Goal: Task Accomplishment & Management: Manage account settings

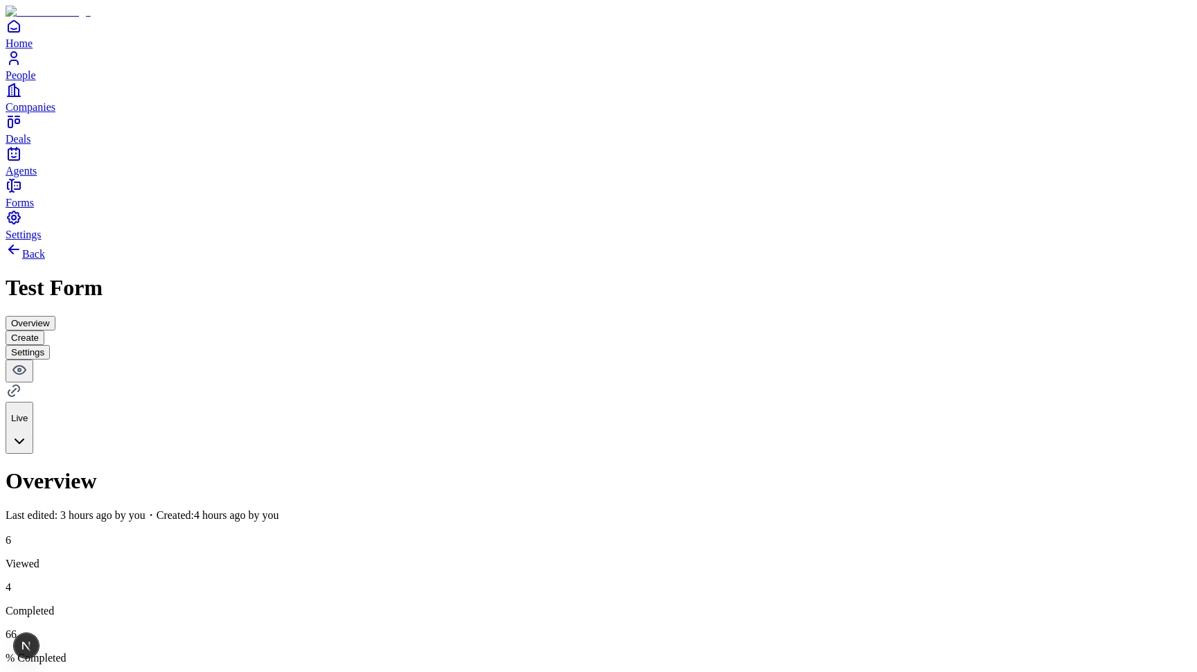
click at [37, 177] on span "Agents" at bounding box center [21, 171] width 31 height 12
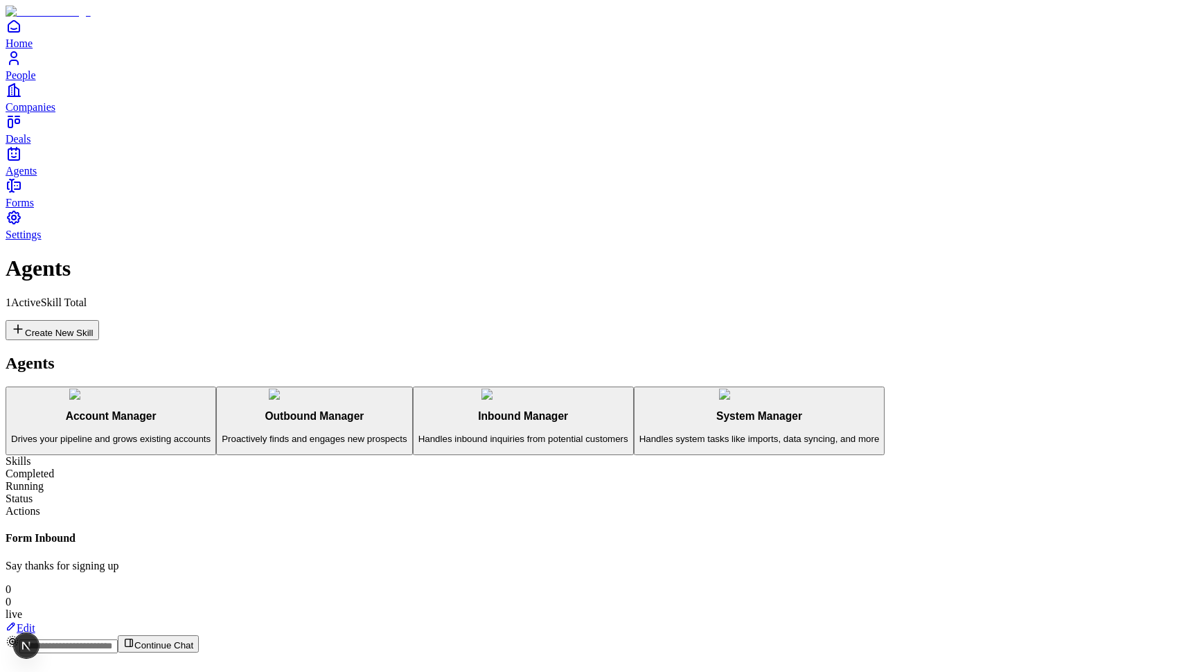
click at [418, 434] on p "Handles inbound inquiries from potential customers" at bounding box center [523, 439] width 210 height 10
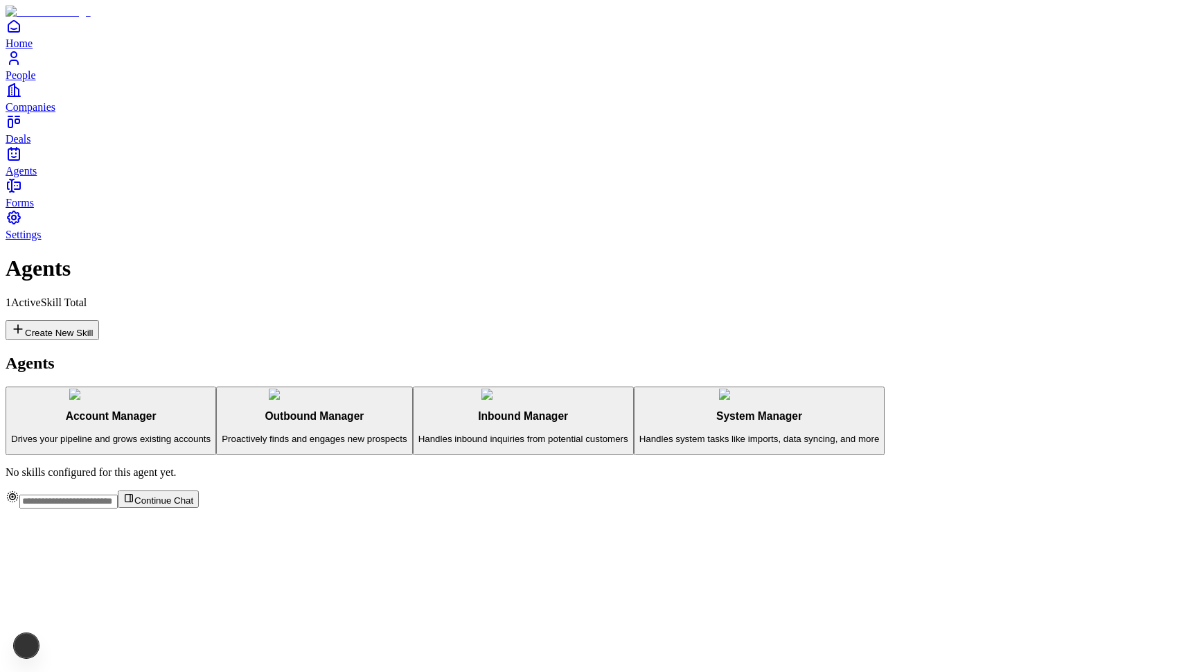
click at [639, 420] on h3 "System Manager" at bounding box center [759, 416] width 240 height 12
click at [222, 410] on h3 "Outbound Manager" at bounding box center [314, 416] width 185 height 12
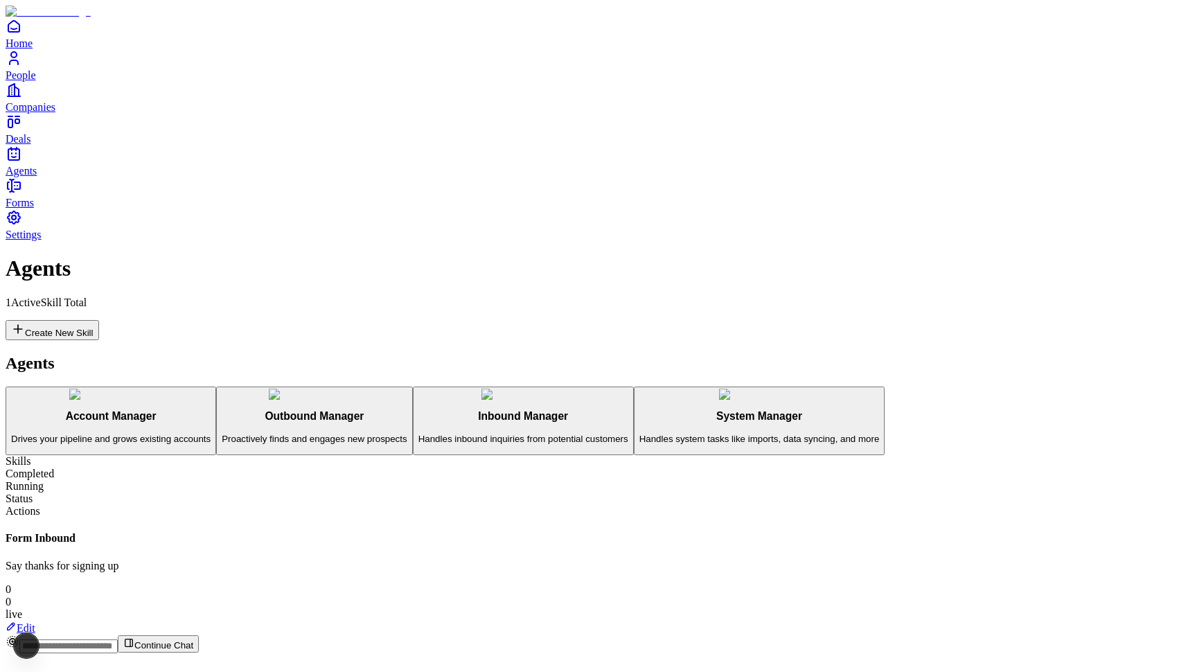
click at [35, 622] on link "Edit" at bounding box center [21, 628] width 30 height 12
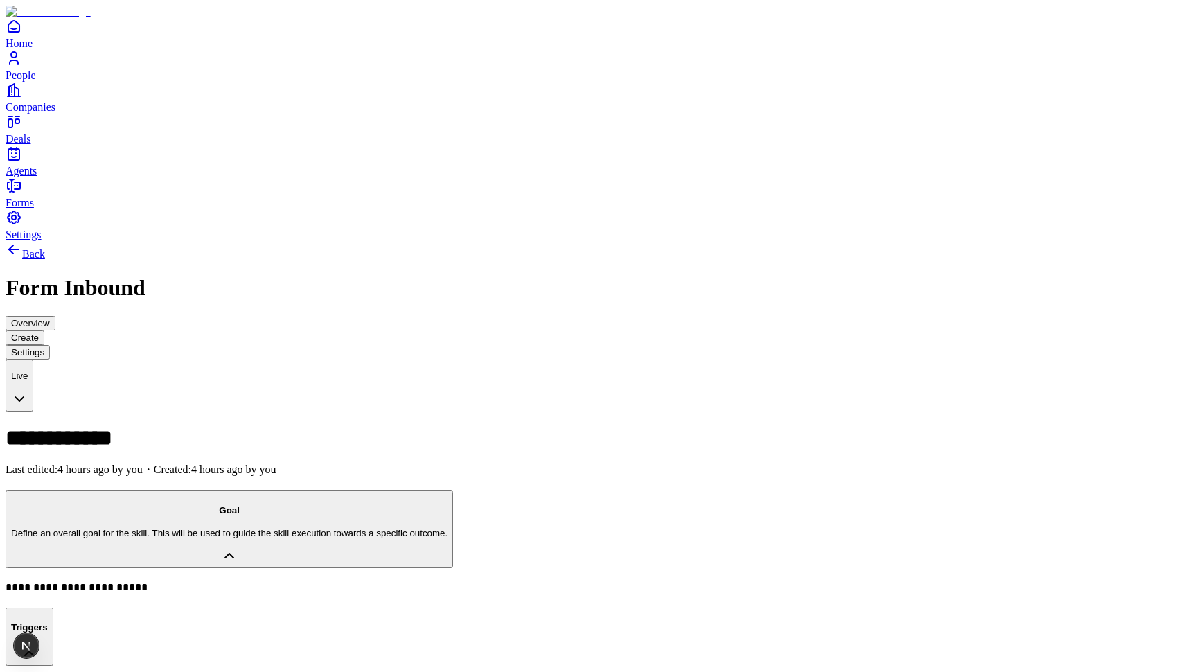
click at [55, 316] on button "Overview" at bounding box center [31, 323] width 50 height 15
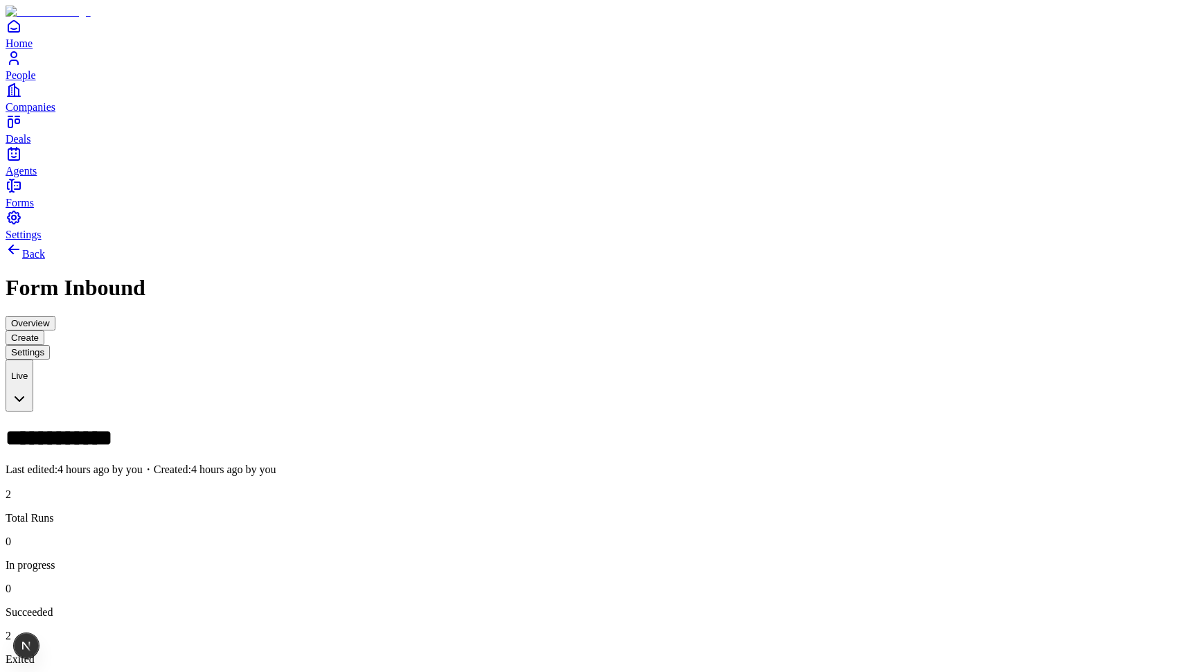
click at [44, 330] on button "Create" at bounding box center [25, 337] width 39 height 15
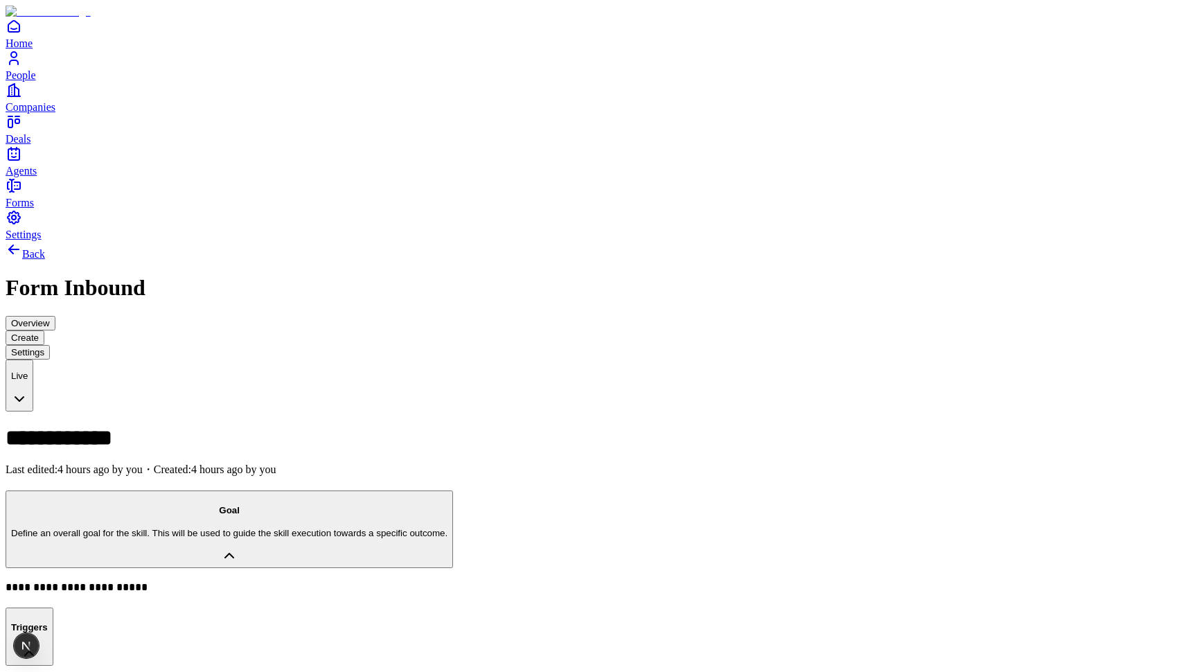
click at [55, 316] on button "Overview" at bounding box center [31, 323] width 50 height 15
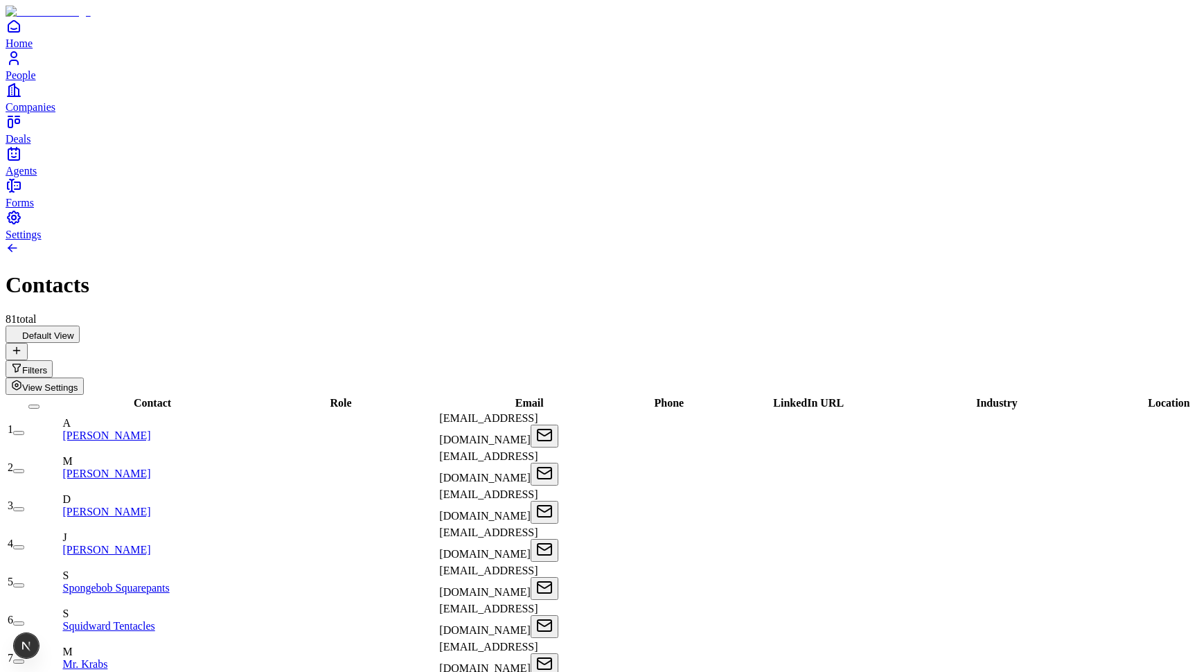
click at [78, 382] on span "View Settings" at bounding box center [50, 387] width 56 height 10
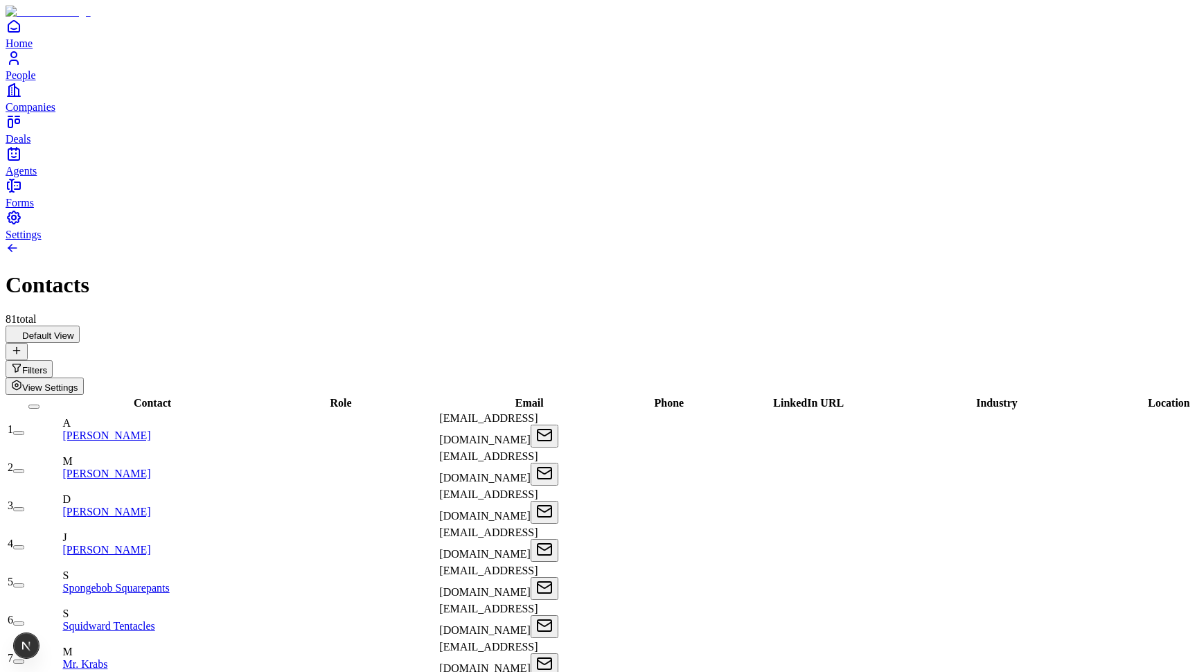
click at [84, 378] on button "View Settings" at bounding box center [45, 386] width 78 height 17
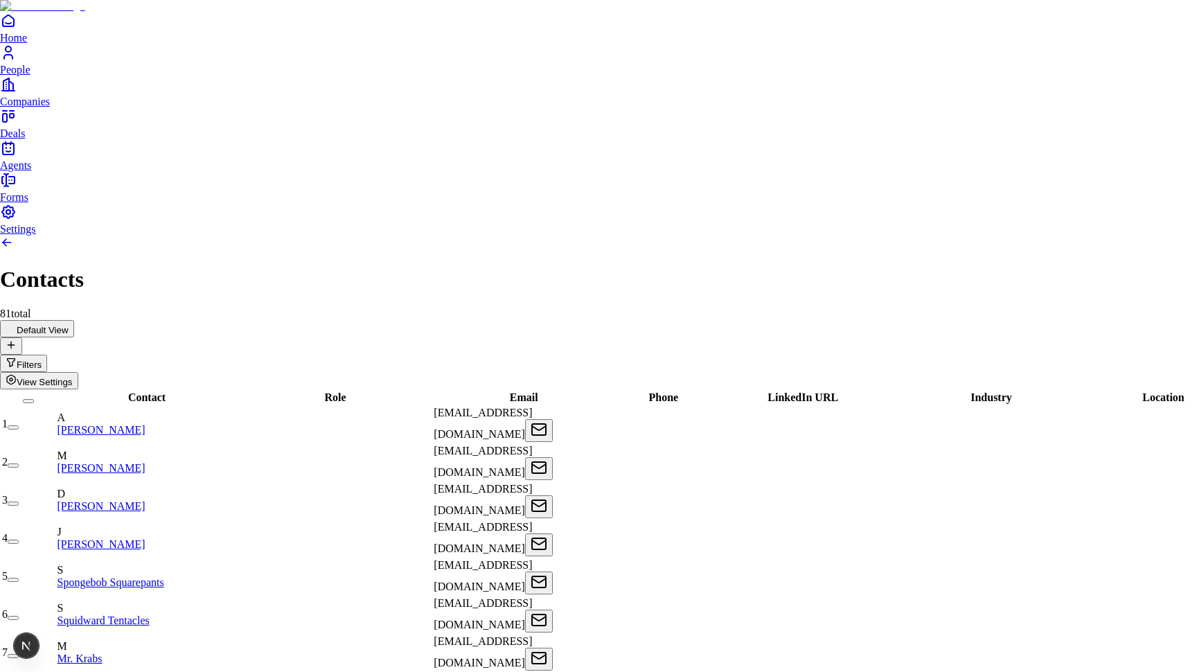
copy h2 "View Settings"
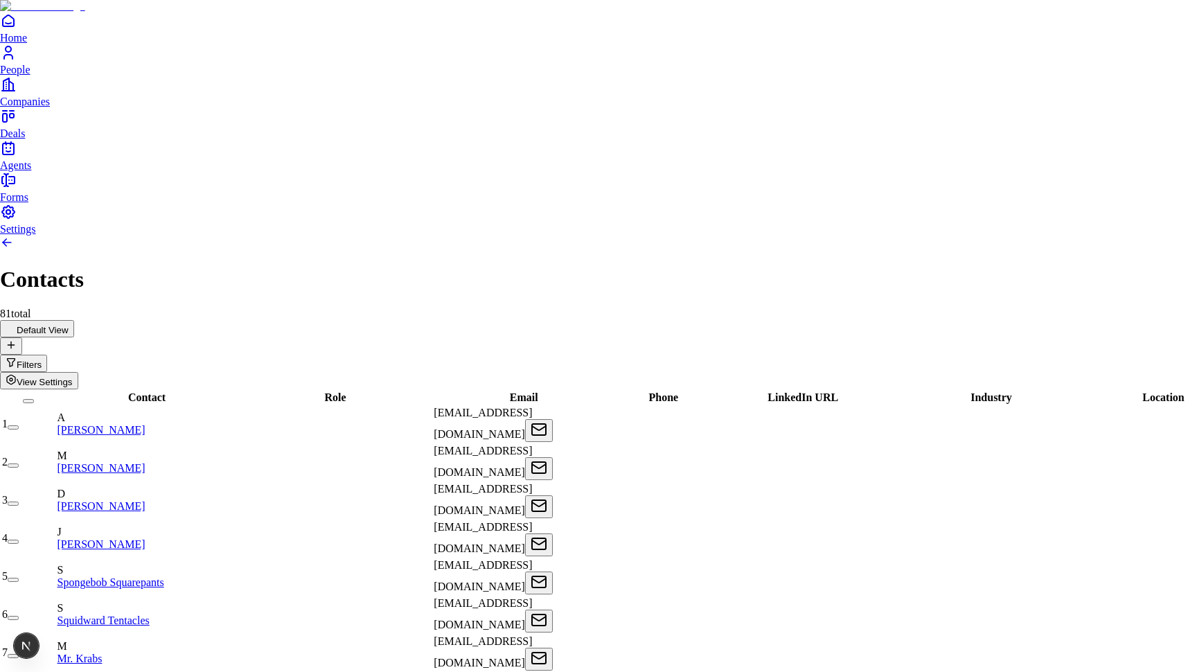
drag, startPoint x: 1034, startPoint y: 207, endPoint x: 959, endPoint y: 207, distance: 75.5
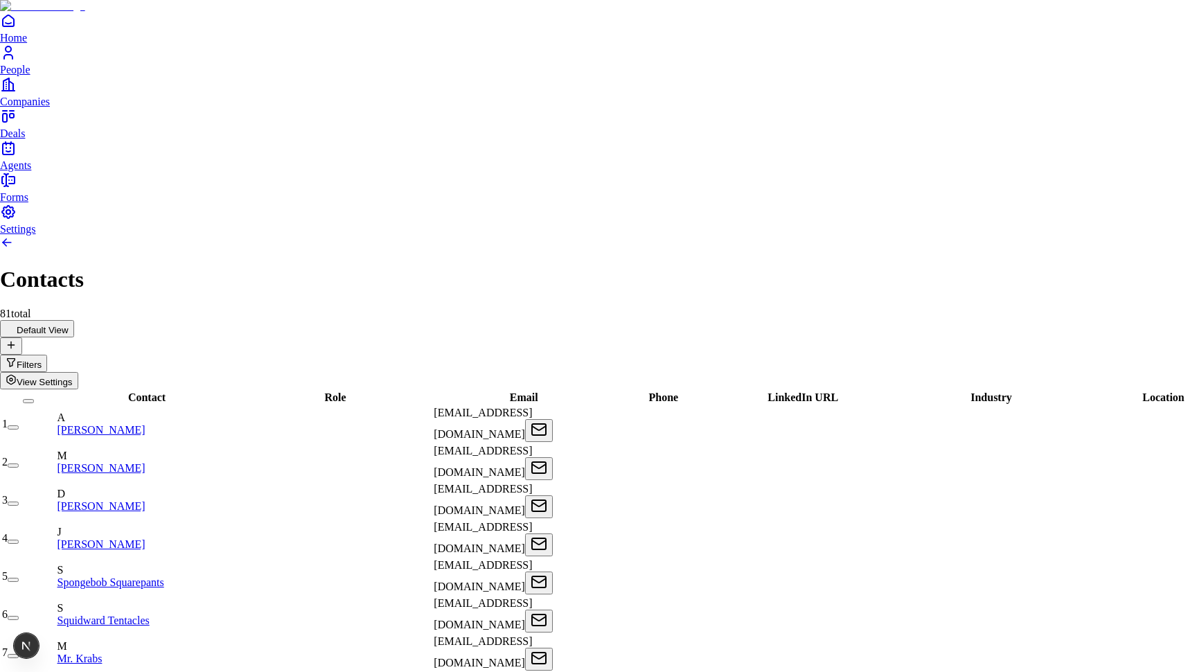
copy h2 "Sort By:"
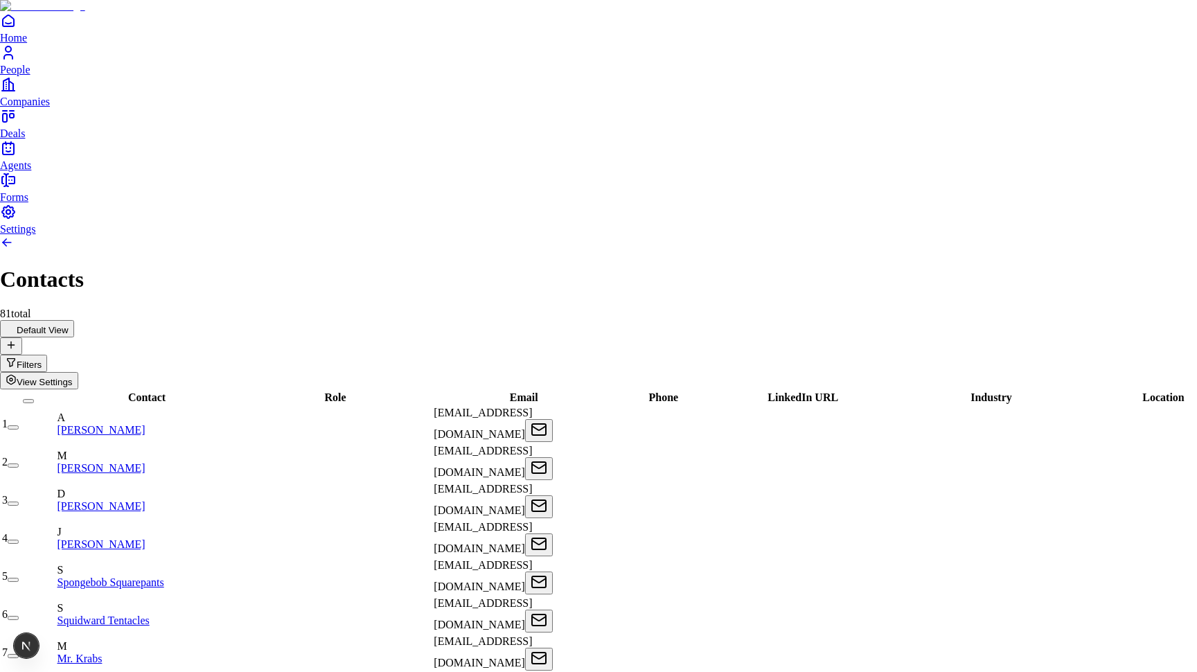
drag, startPoint x: 934, startPoint y: 73, endPoint x: 1031, endPoint y: 73, distance: 97.0
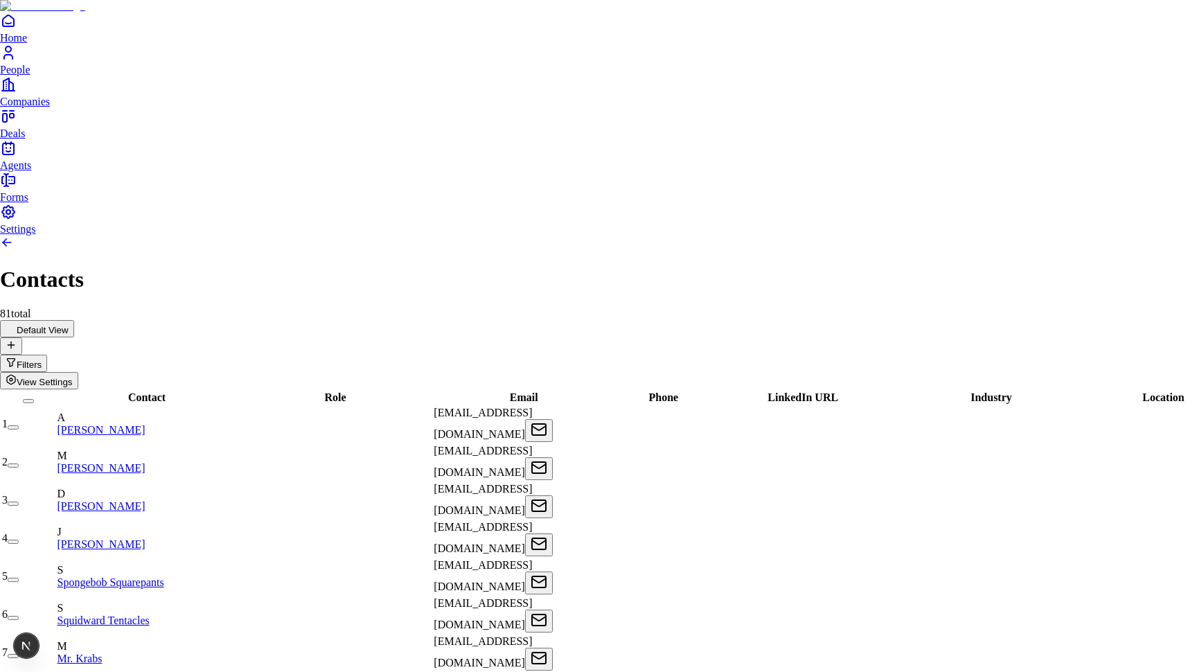
copy h2 "View Settings"
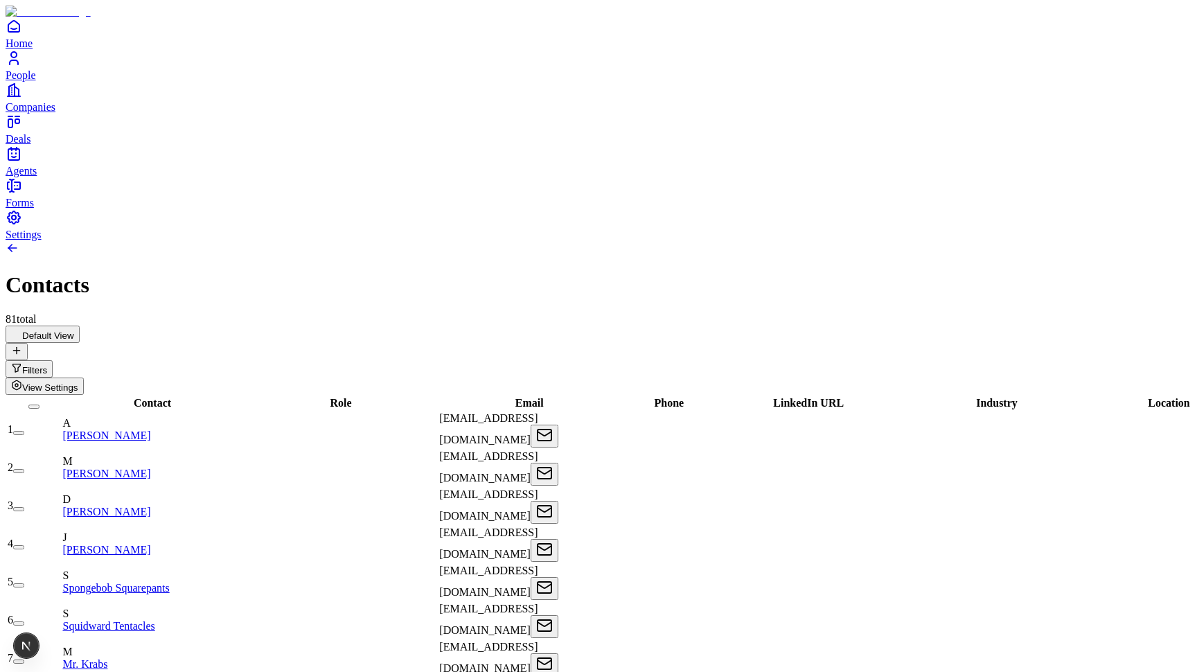
click at [84, 378] on button "View Settings" at bounding box center [45, 386] width 78 height 17
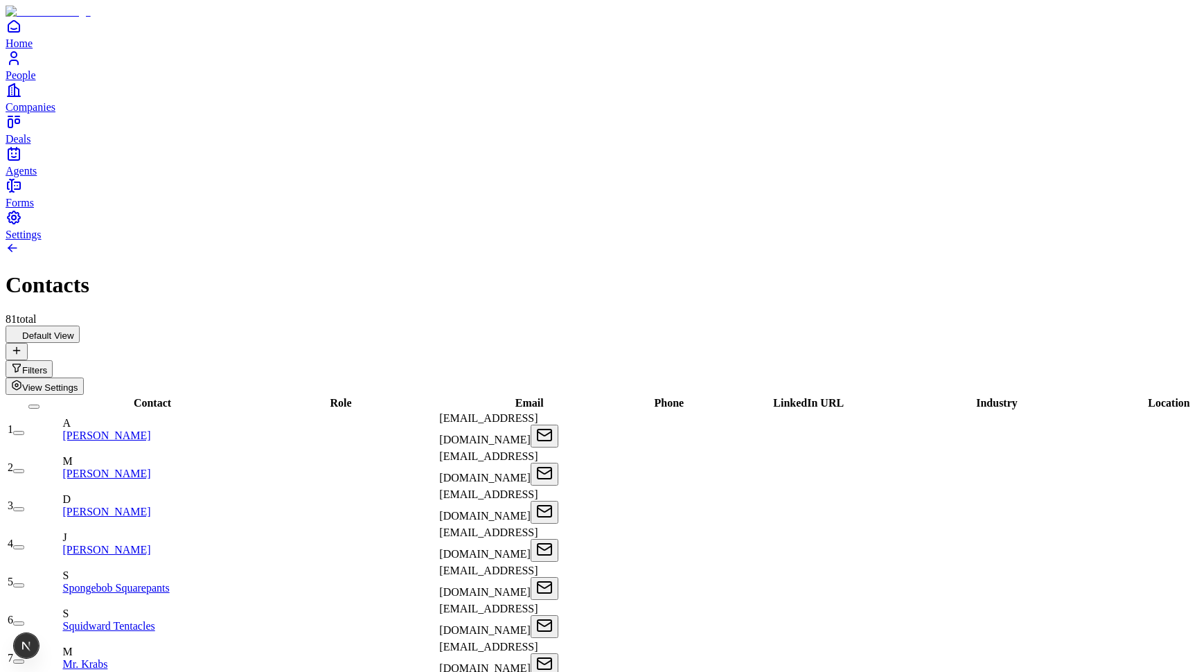
click at [78, 382] on span "View Settings" at bounding box center [50, 387] width 56 height 10
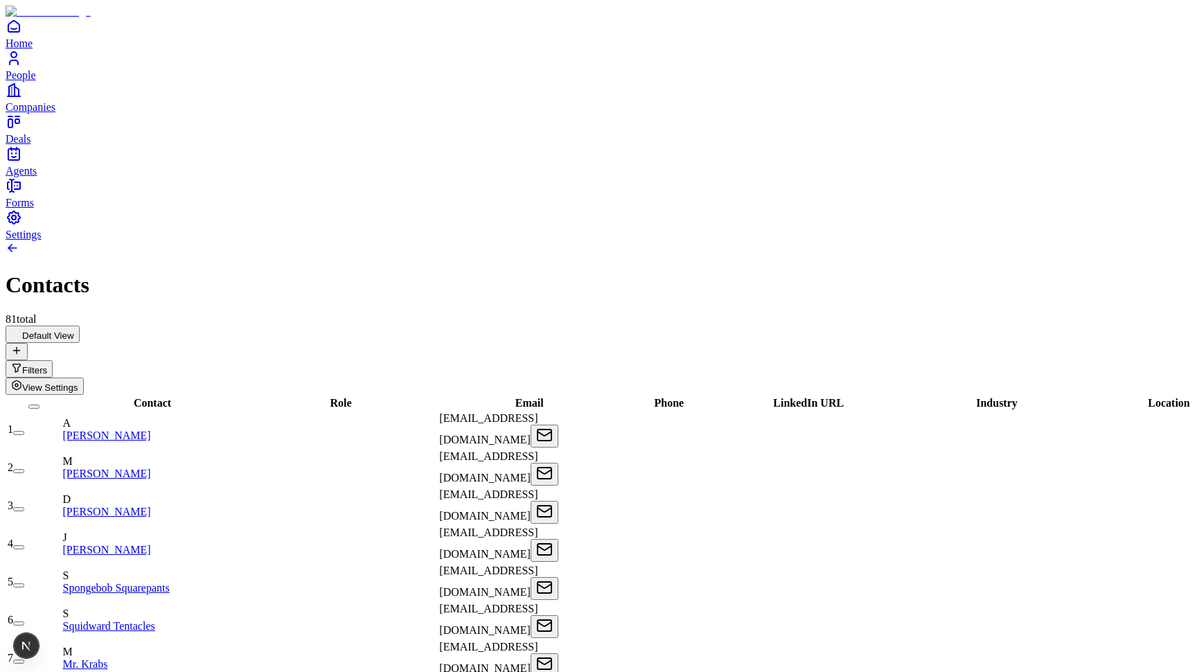
click at [78, 382] on span "View Settings" at bounding box center [50, 387] width 56 height 10
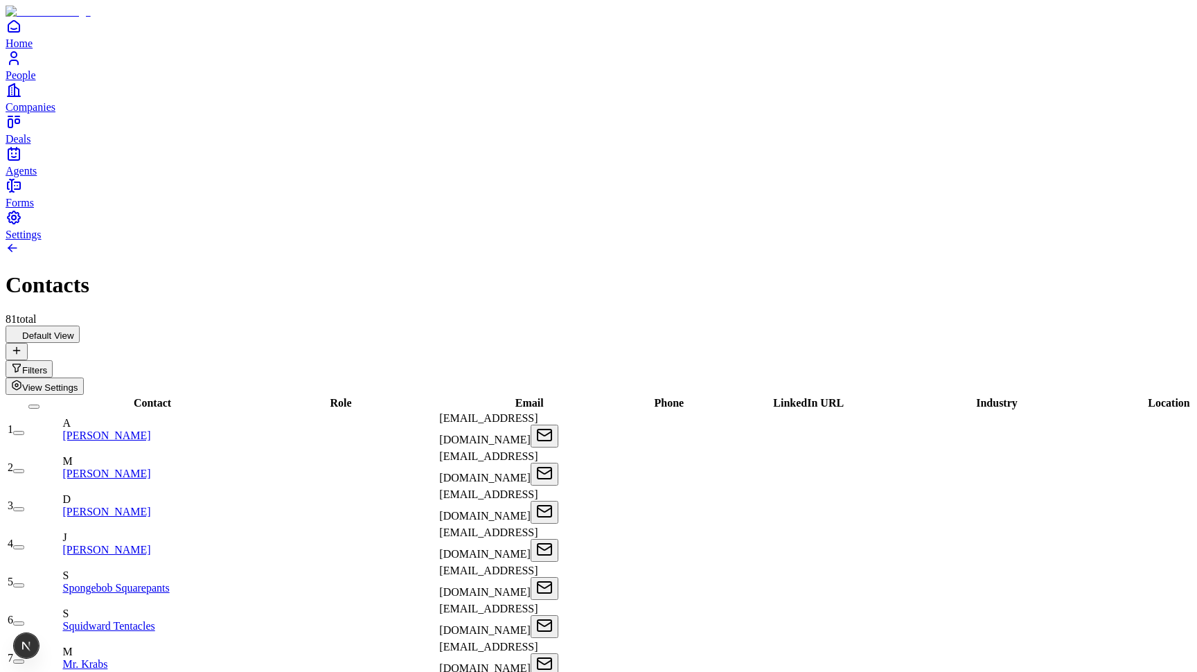
click at [84, 378] on button "View Settings" at bounding box center [45, 386] width 78 height 17
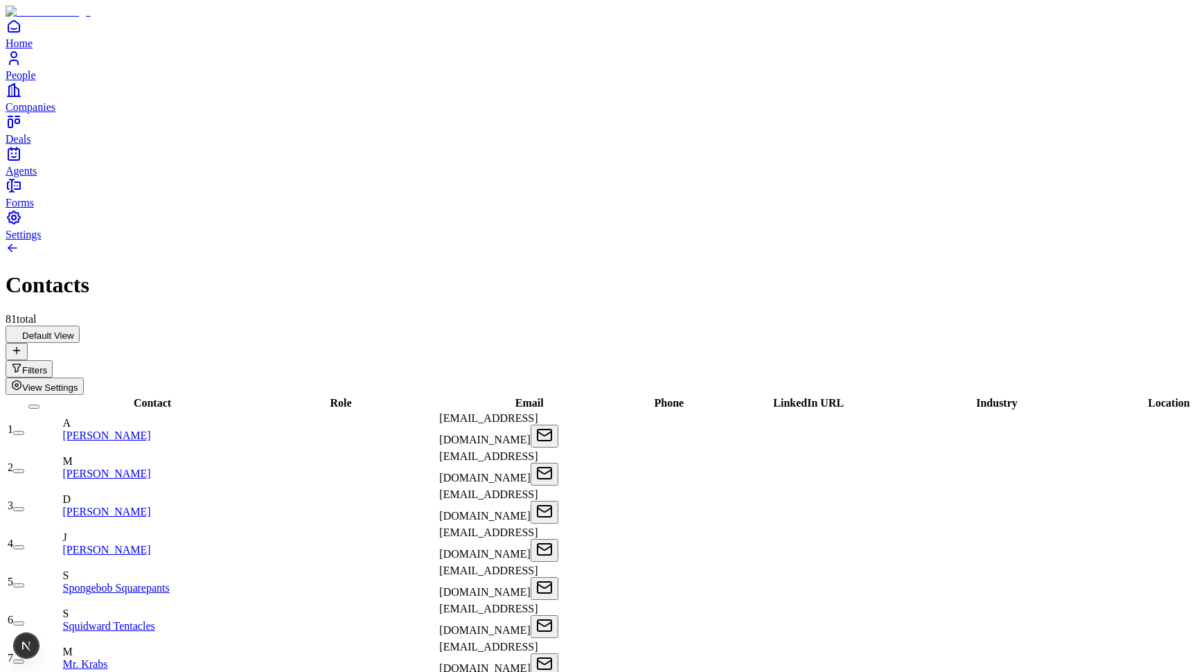
click at [78, 382] on span "View Settings" at bounding box center [50, 387] width 56 height 10
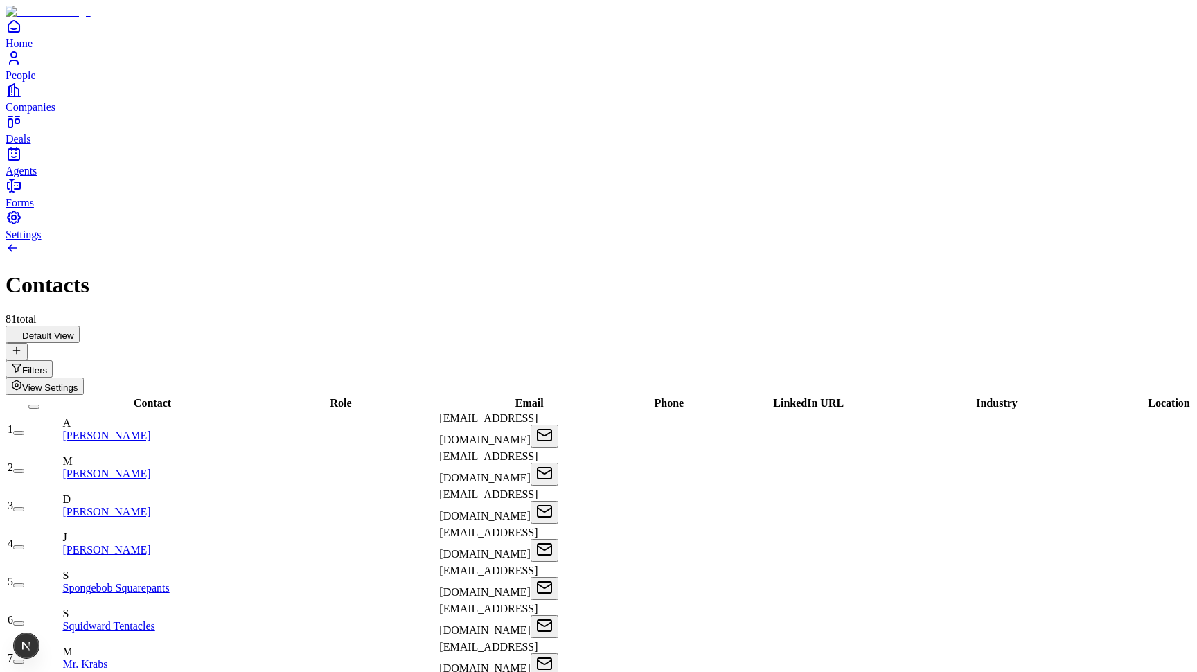
click at [22, 380] on icon "button" at bounding box center [16, 385] width 11 height 11
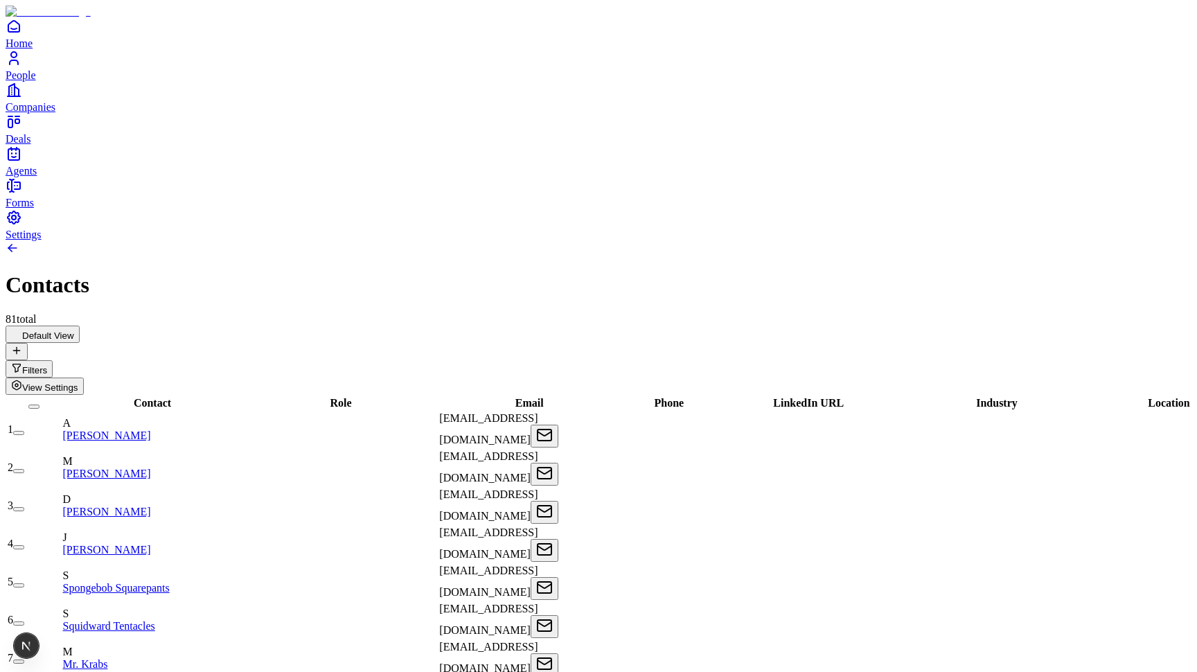
click at [78, 382] on span "View Settings" at bounding box center [50, 387] width 56 height 10
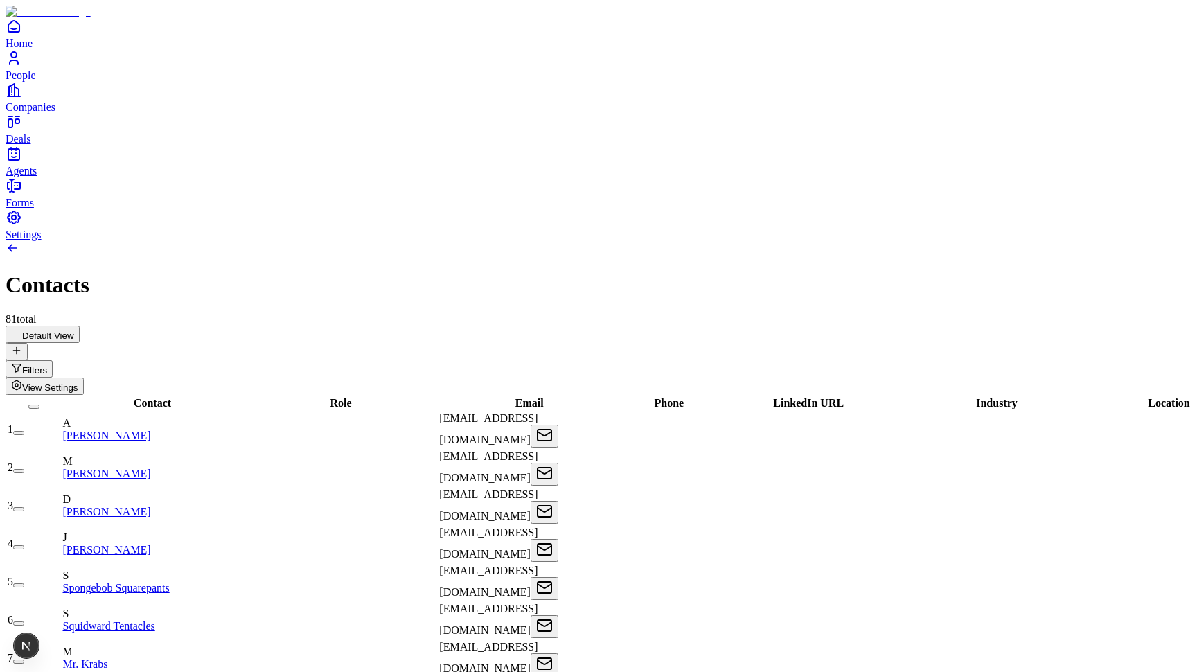
click at [391, 241] on div "Contacts 81 total" at bounding box center [599, 283] width 1186 height 85
click at [78, 382] on span "View Settings" at bounding box center [50, 387] width 56 height 10
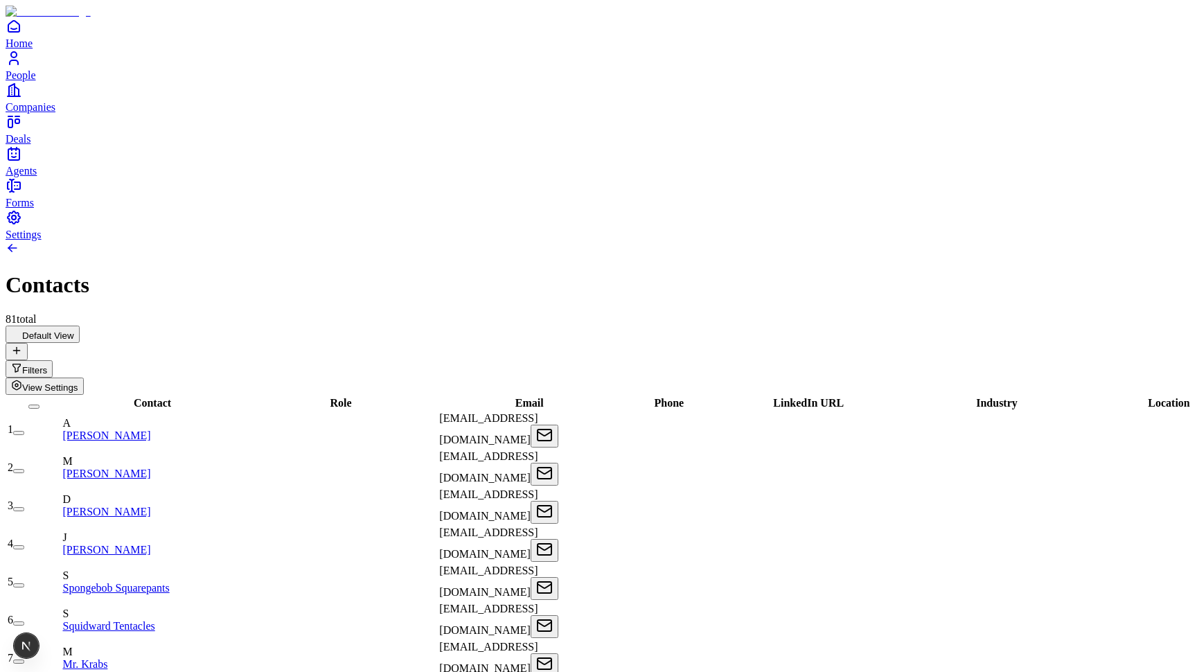
scroll to position [0, -1]
click at [22, 345] on icon at bounding box center [16, 350] width 11 height 11
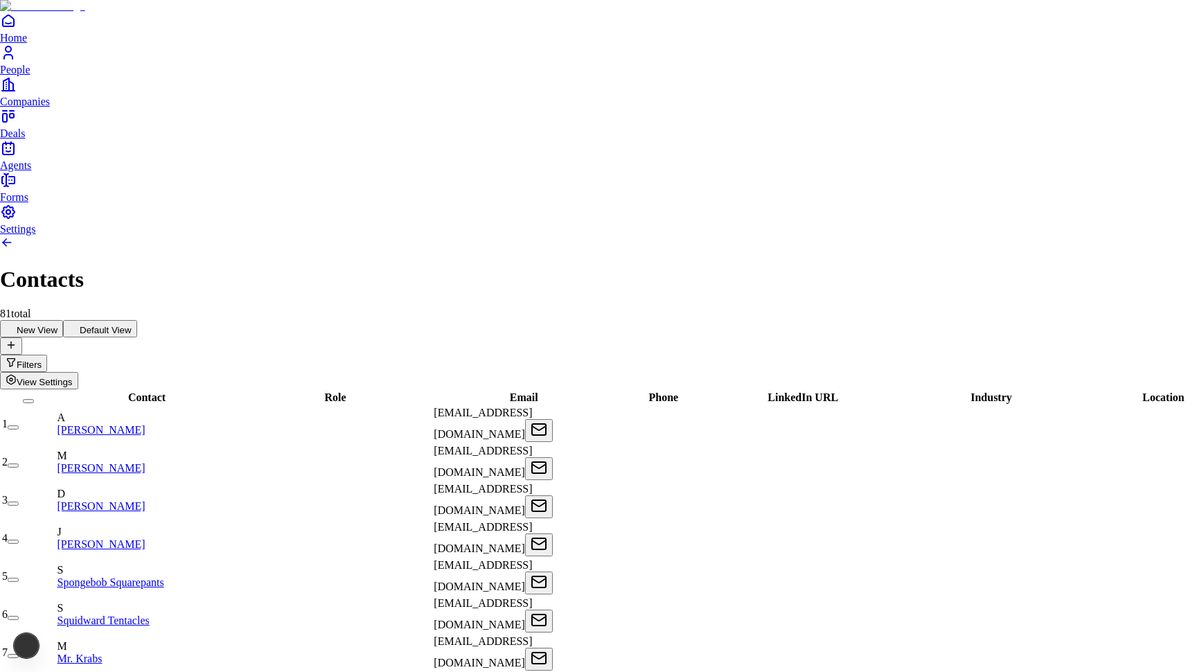
scroll to position [0, 0]
type input "**********"
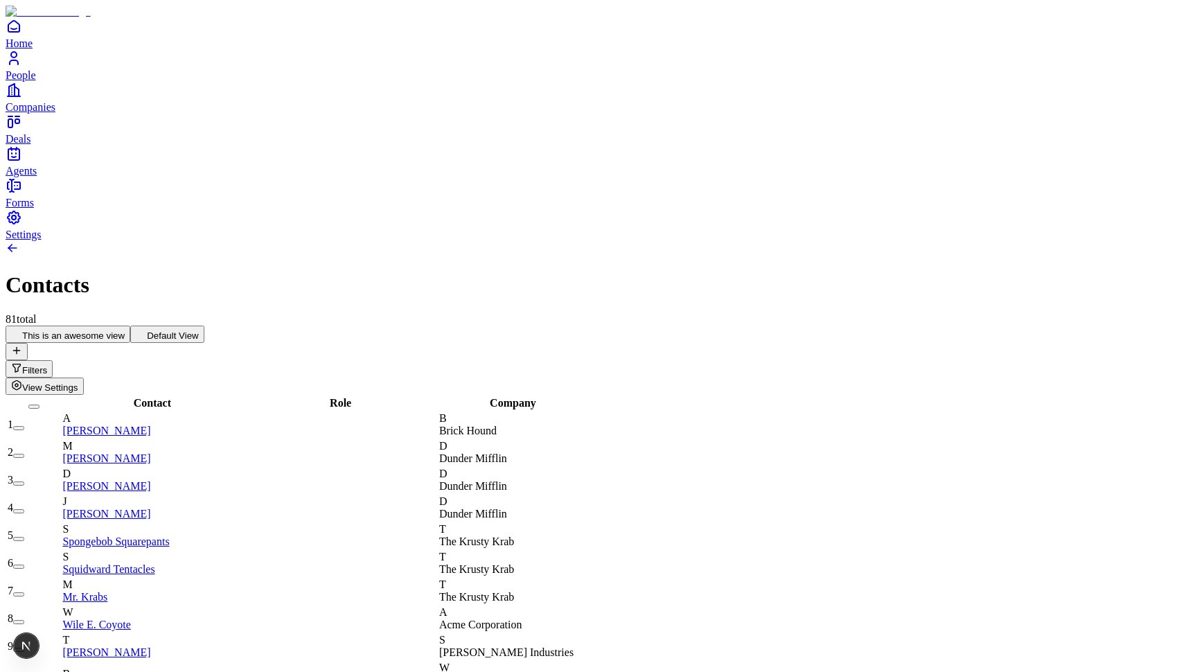
click at [204, 326] on button "Default View" at bounding box center [167, 334] width 74 height 17
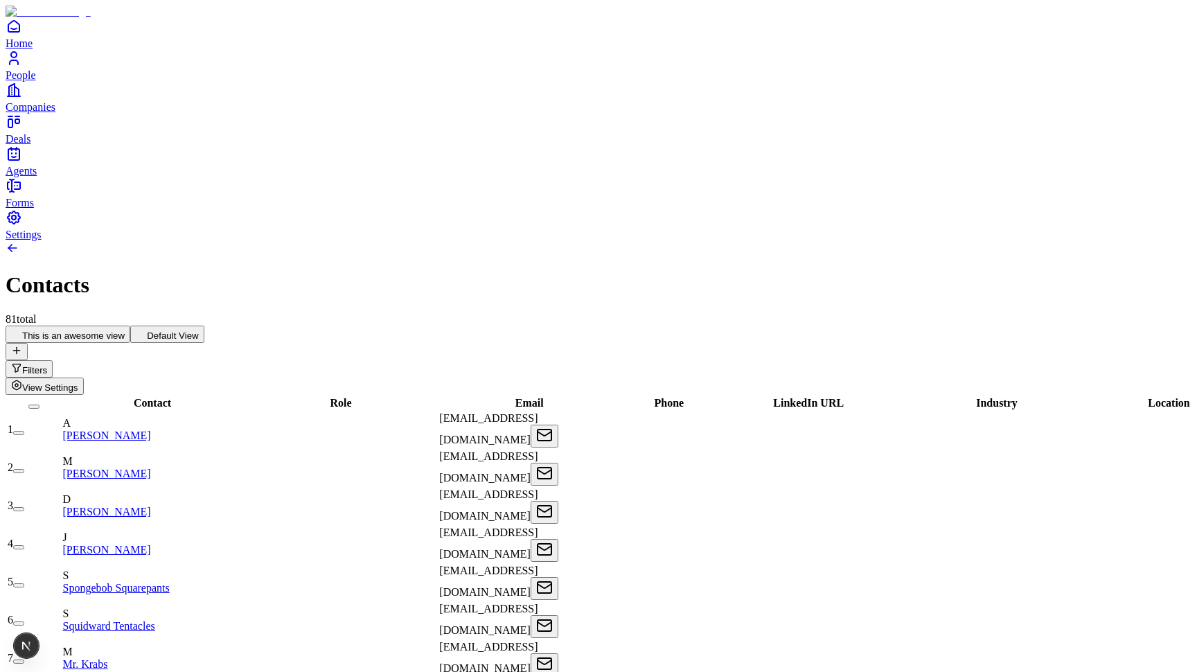
click at [130, 326] on button "This is an awesome view" at bounding box center [68, 334] width 125 height 17
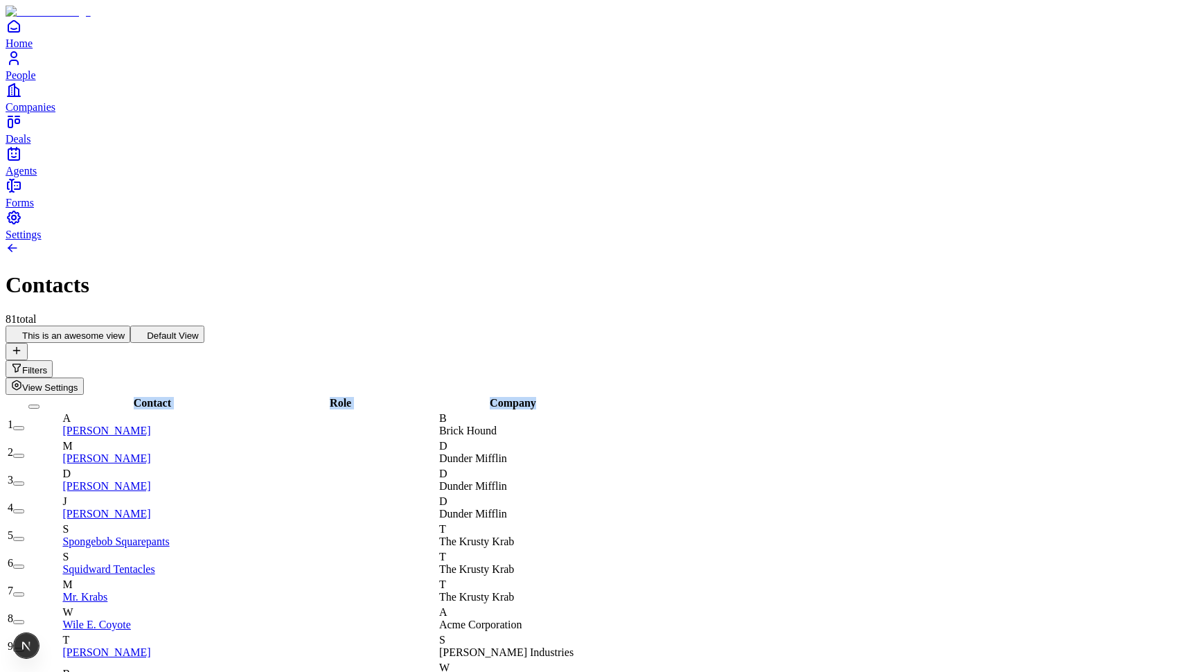
drag, startPoint x: 619, startPoint y: 155, endPoint x: 735, endPoint y: 155, distance: 115.7
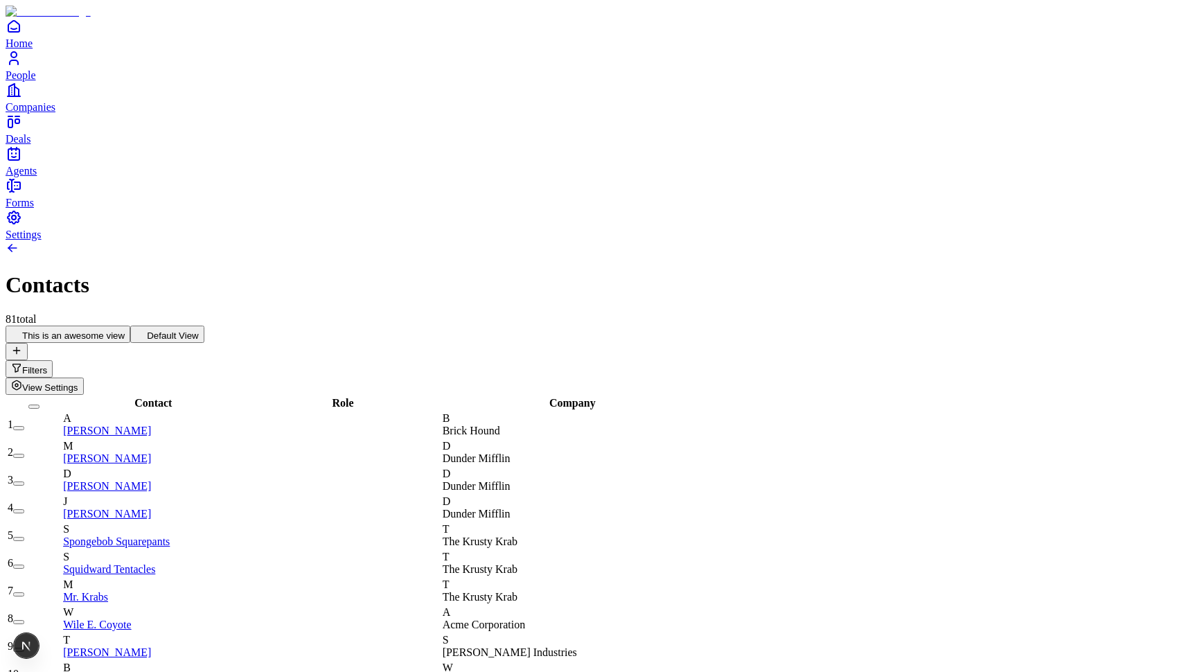
scroll to position [0, 0]
drag, startPoint x: 737, startPoint y: 150, endPoint x: 644, endPoint y: 150, distance: 92.8
click at [644, 397] on div "Company" at bounding box center [568, 403] width 250 height 12
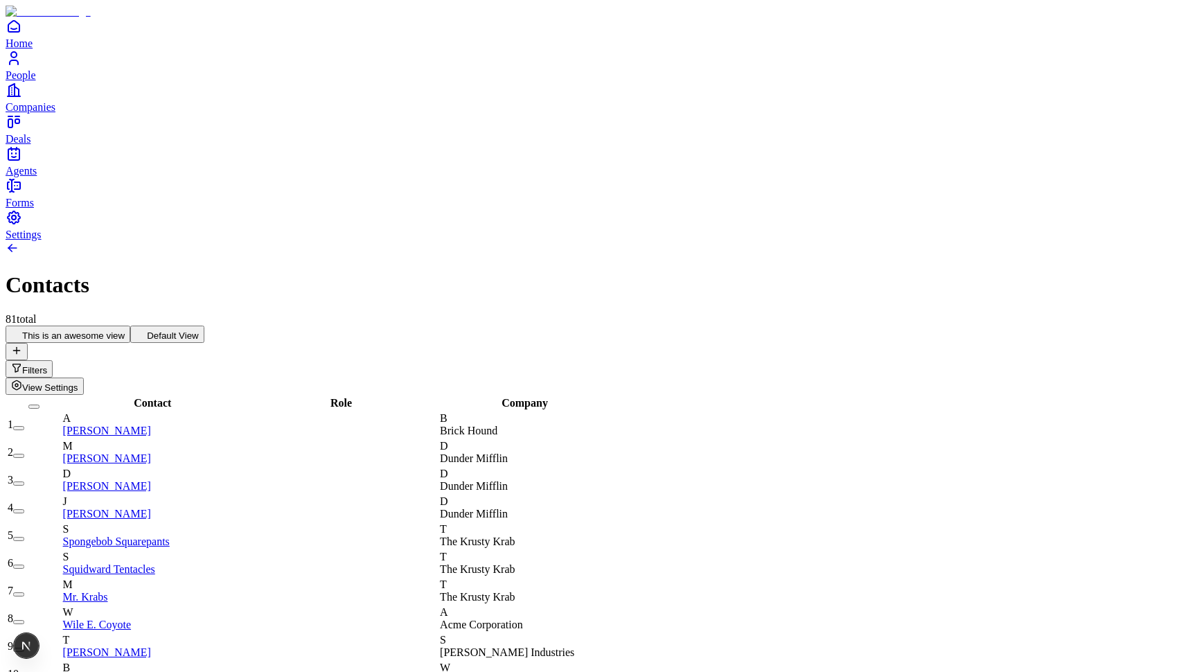
click at [393, 313] on div "81 total" at bounding box center [599, 319] width 1186 height 12
click at [293, 272] on h1 "Contacts" at bounding box center [599, 285] width 1186 height 26
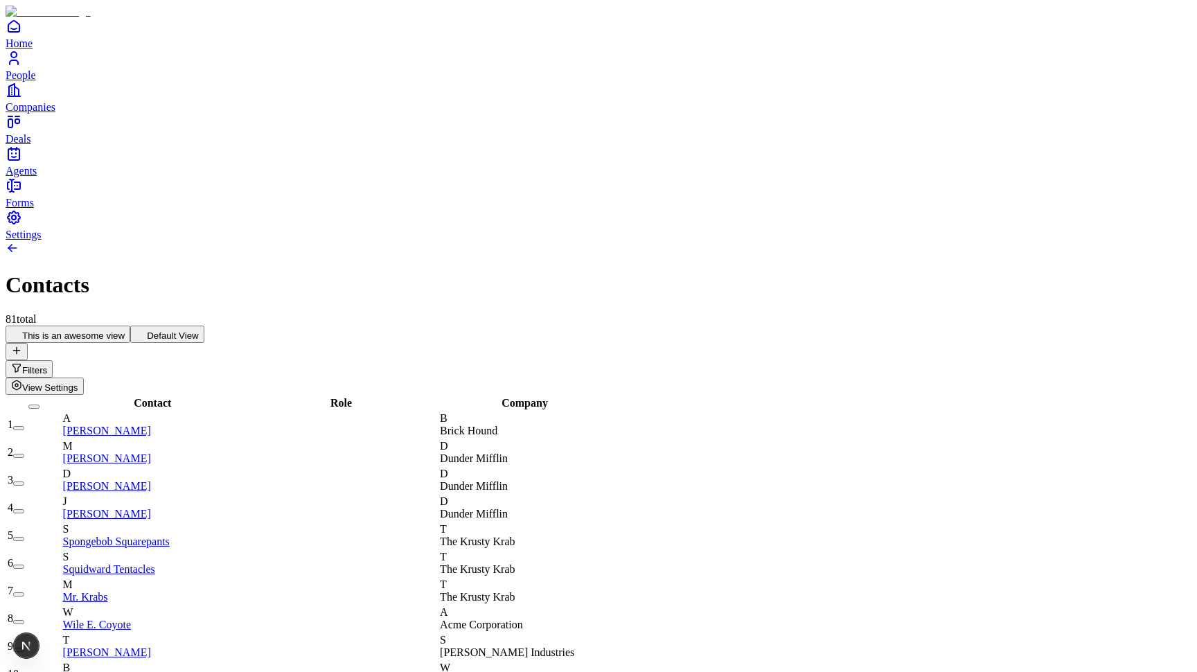
drag, startPoint x: 238, startPoint y: 275, endPoint x: 127, endPoint y: 243, distance: 114.7
click at [405, 241] on div "Contacts 81 total" at bounding box center [599, 283] width 1186 height 85
click at [78, 382] on span "View Settings" at bounding box center [50, 387] width 56 height 10
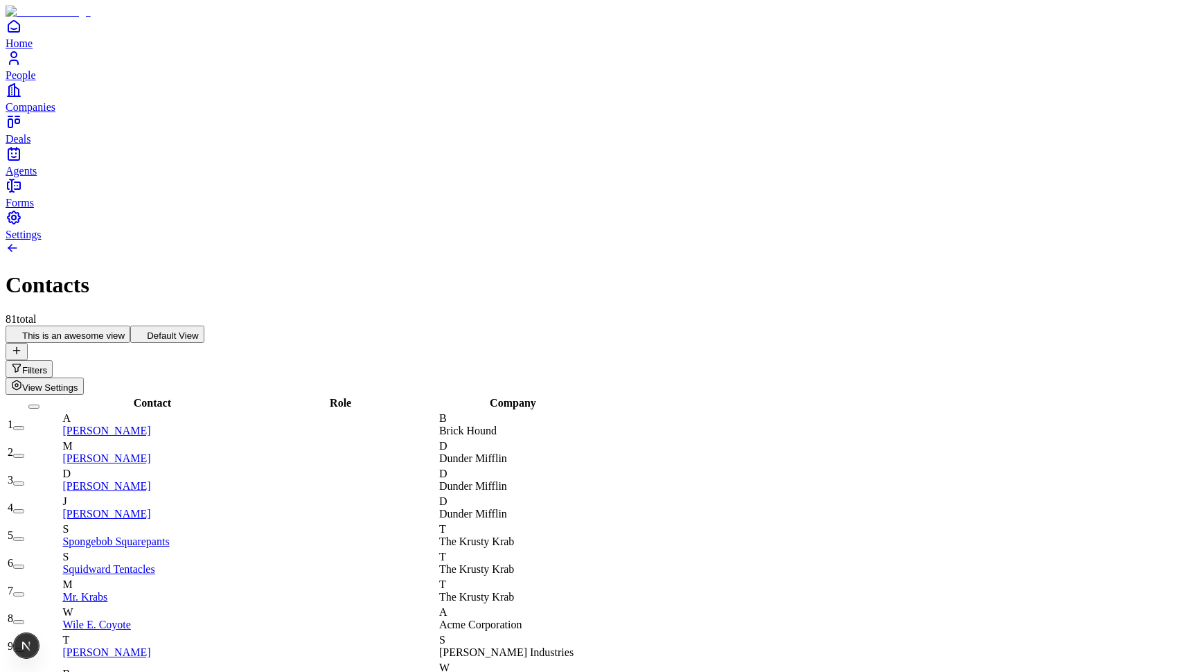
click at [78, 382] on span "View Settings" at bounding box center [50, 387] width 56 height 10
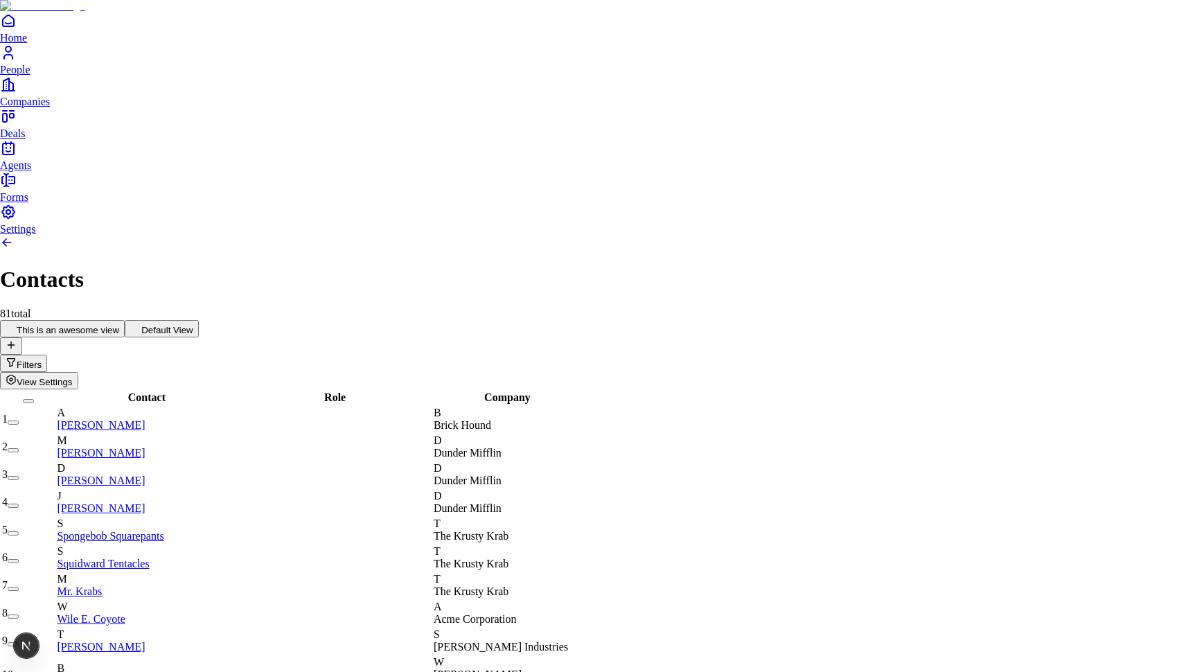
click at [54, 646] on div "Issue" at bounding box center [61, 645] width 21 height 25
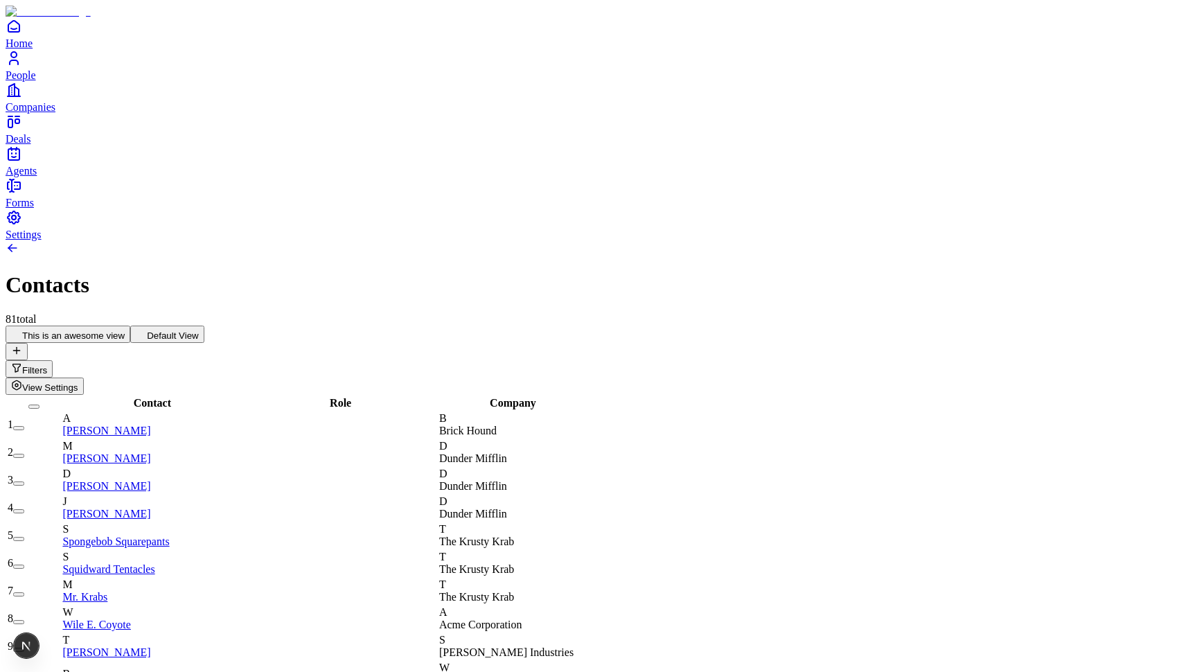
click at [78, 382] on span "View Settings" at bounding box center [50, 387] width 56 height 10
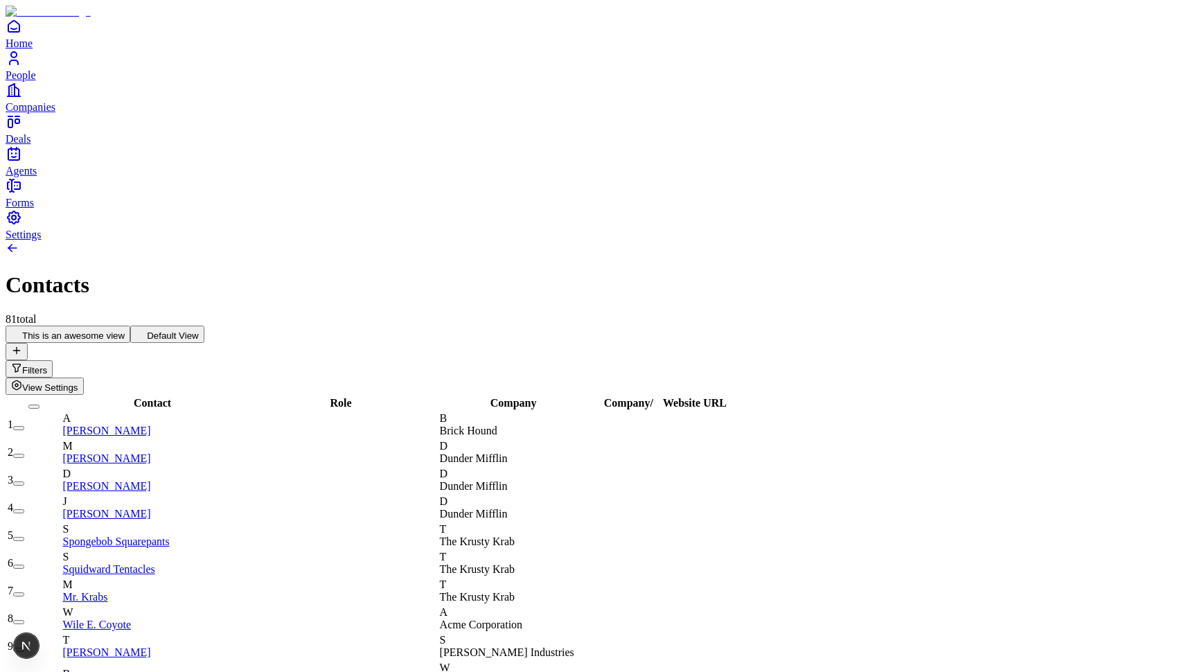
scroll to position [-1, 0]
click at [84, 378] on button "View Settings" at bounding box center [45, 386] width 78 height 17
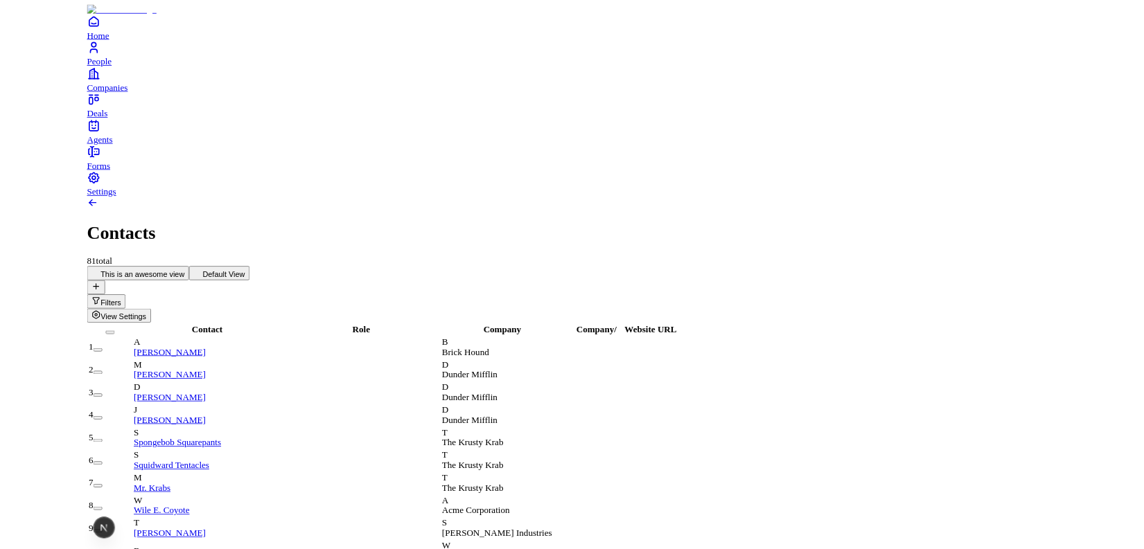
scroll to position [0, 0]
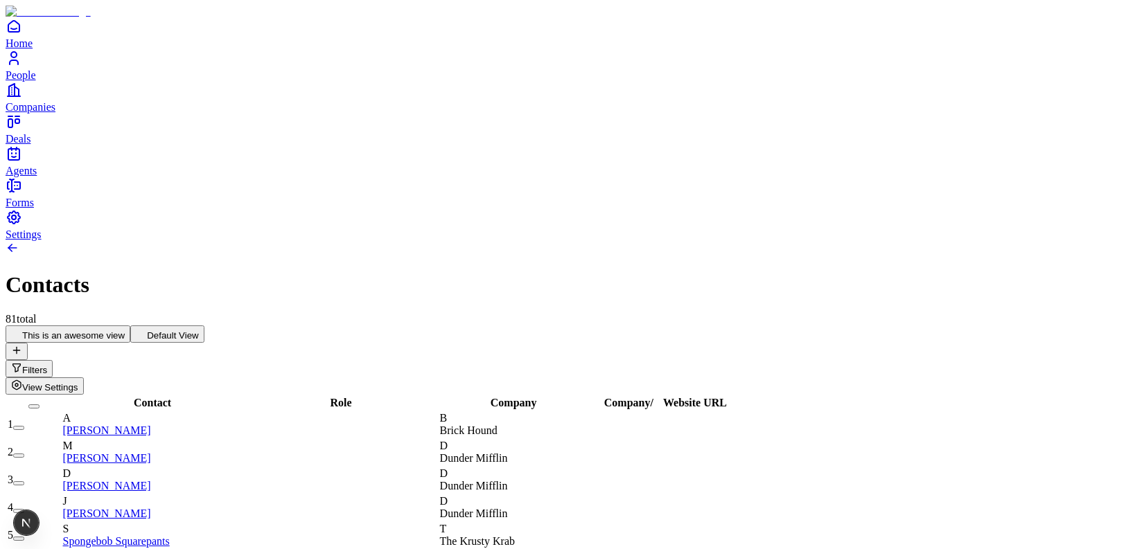
click at [78, 382] on span "View Settings" at bounding box center [50, 387] width 56 height 10
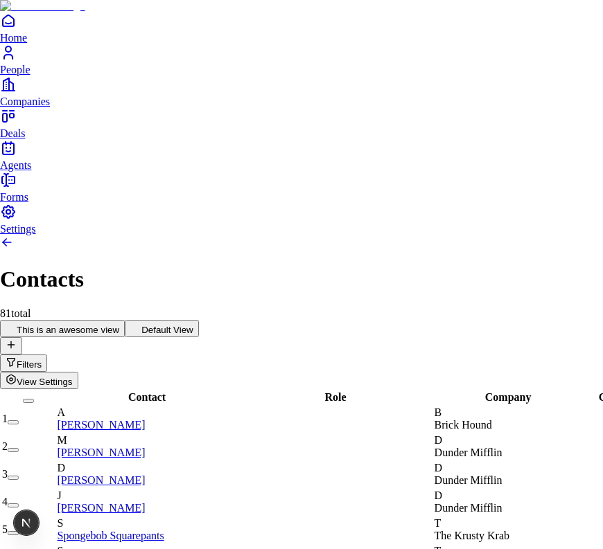
drag, startPoint x: 875, startPoint y: 57, endPoint x: 260, endPoint y: 44, distance: 614.6
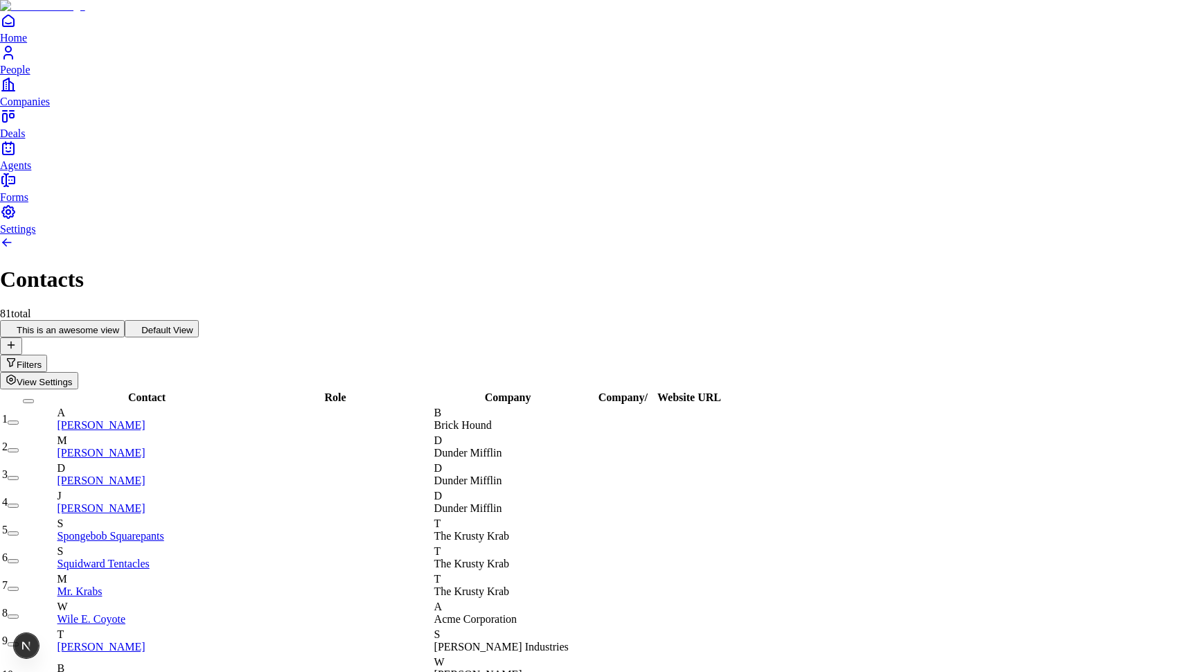
scroll to position [0, 0]
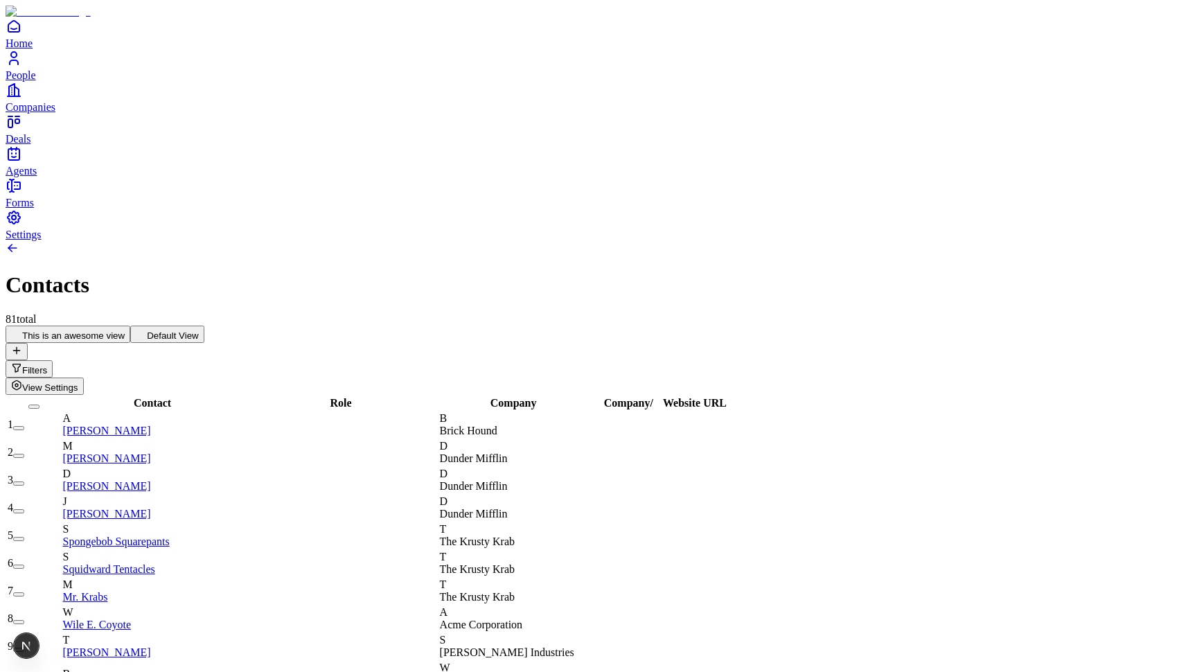
click at [78, 382] on span "View Settings" at bounding box center [50, 387] width 56 height 10
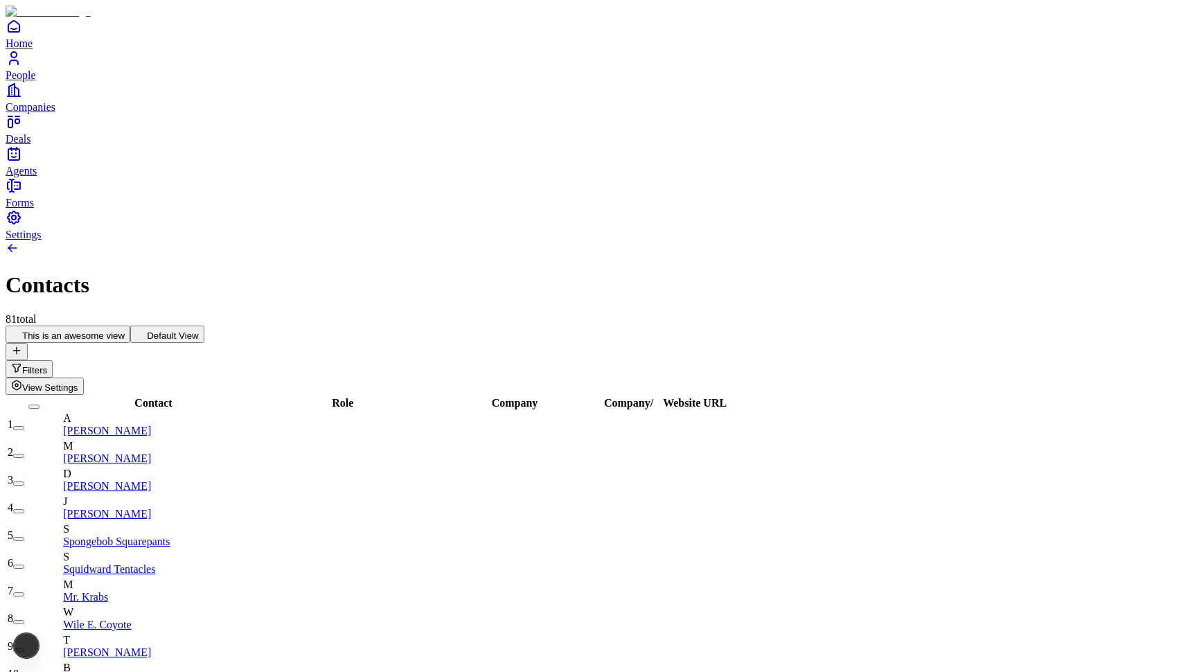
click at [78, 382] on span "View Settings" at bounding box center [50, 387] width 56 height 10
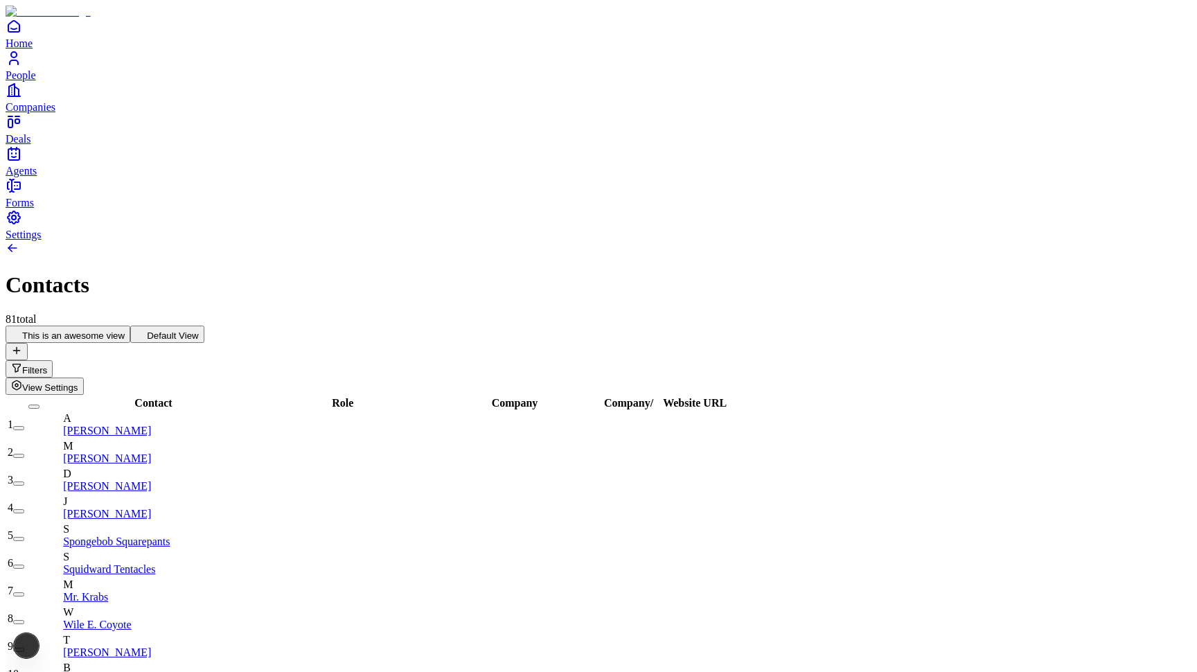
click at [78, 382] on span "View Settings" at bounding box center [50, 387] width 56 height 10
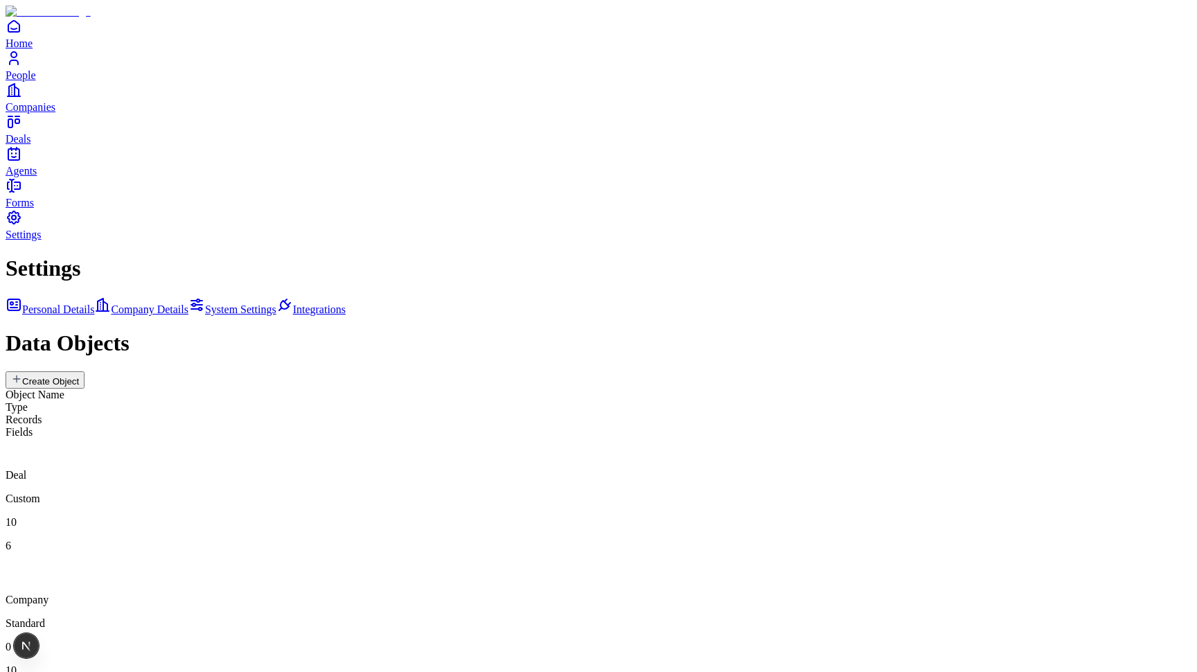
click at [662, 438] on div "Deal Custom 10 6" at bounding box center [599, 495] width 1186 height 114
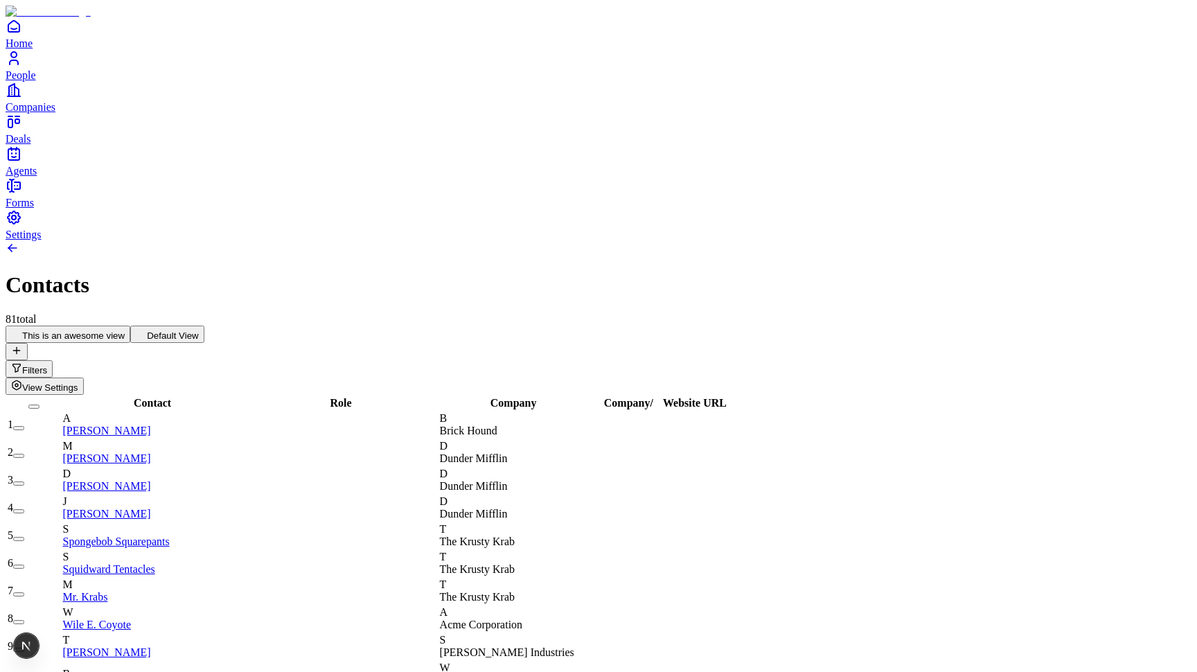
click at [78, 382] on span "View Settings" at bounding box center [50, 387] width 56 height 10
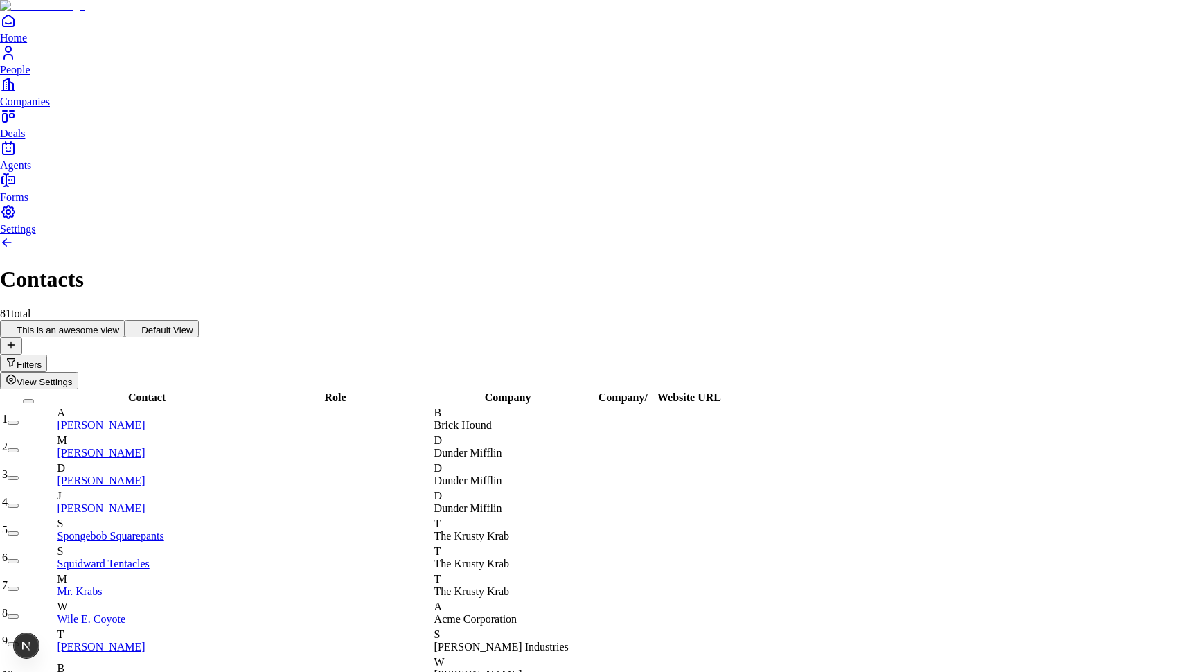
drag, startPoint x: 1186, startPoint y: 517, endPoint x: 1133, endPoint y: 603, distance: 101.7
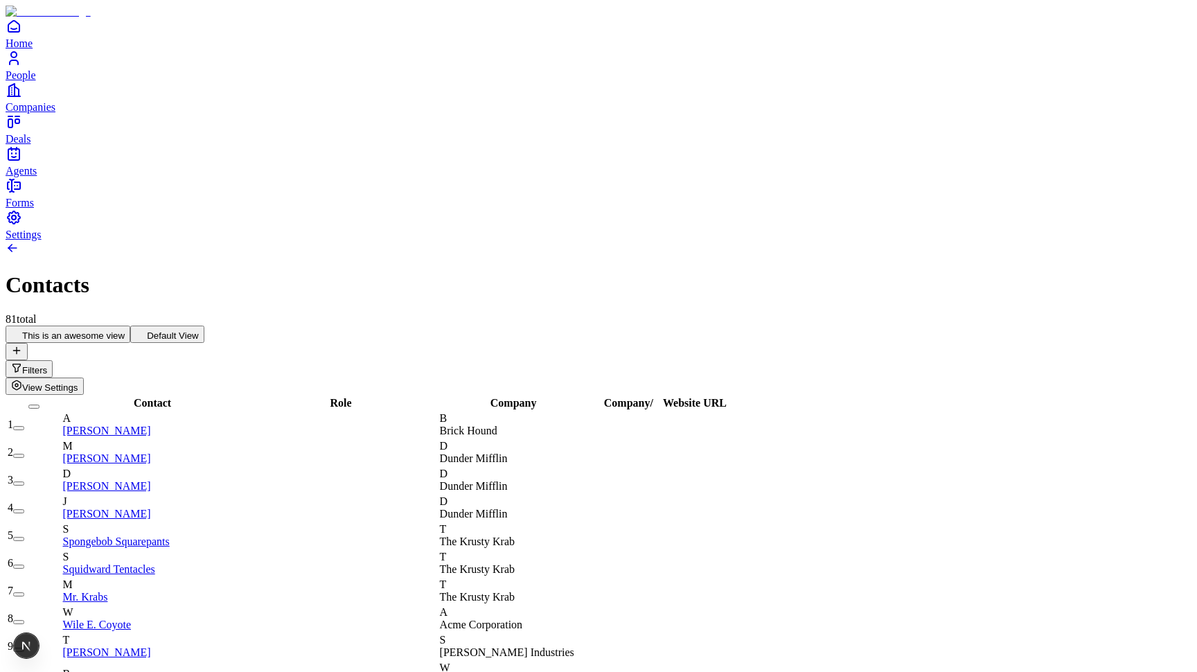
click at [78, 382] on span "View Settings" at bounding box center [50, 387] width 56 height 10
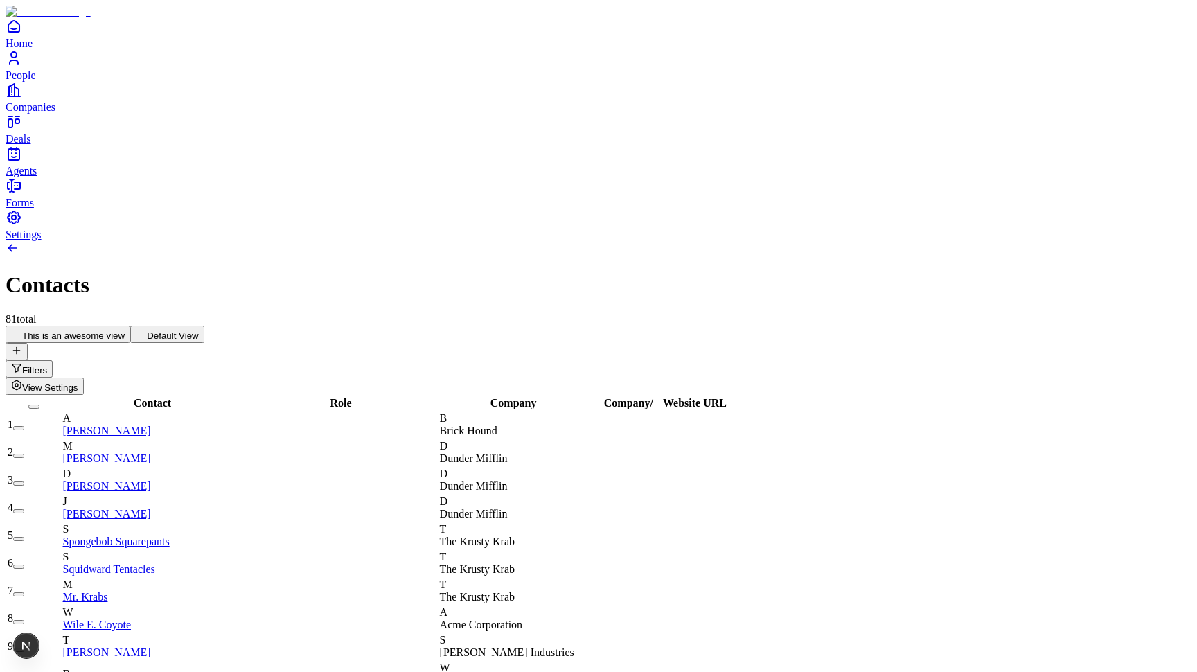
click at [84, 378] on button "View Settings" at bounding box center [45, 386] width 78 height 17
click at [78, 382] on span "View Settings" at bounding box center [50, 387] width 56 height 10
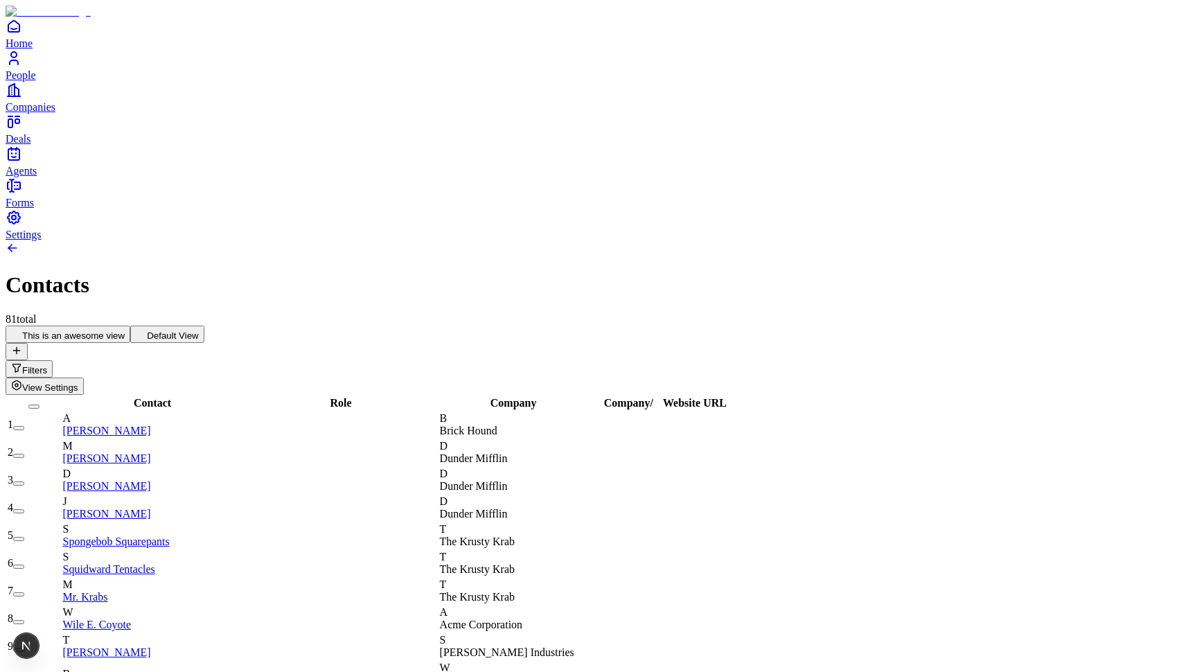
click at [84, 378] on button "View Settings" at bounding box center [45, 386] width 78 height 17
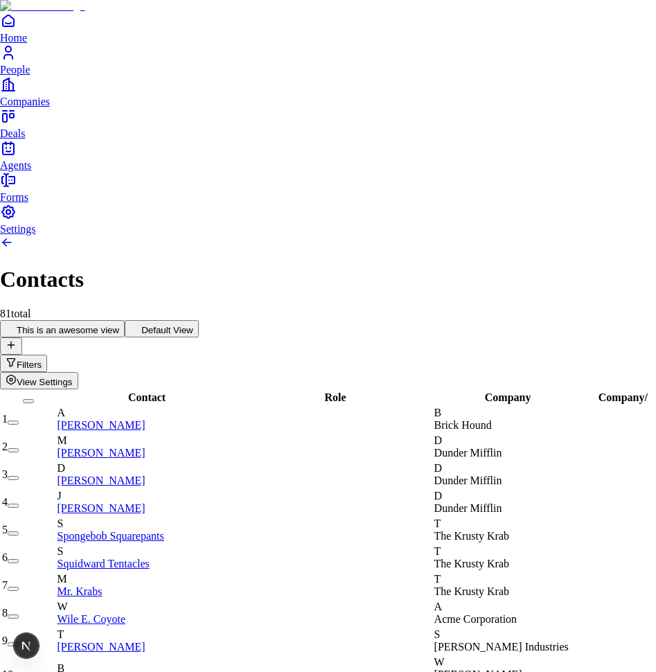
drag, startPoint x: 896, startPoint y: 57, endPoint x: 342, endPoint y: 45, distance: 554.3
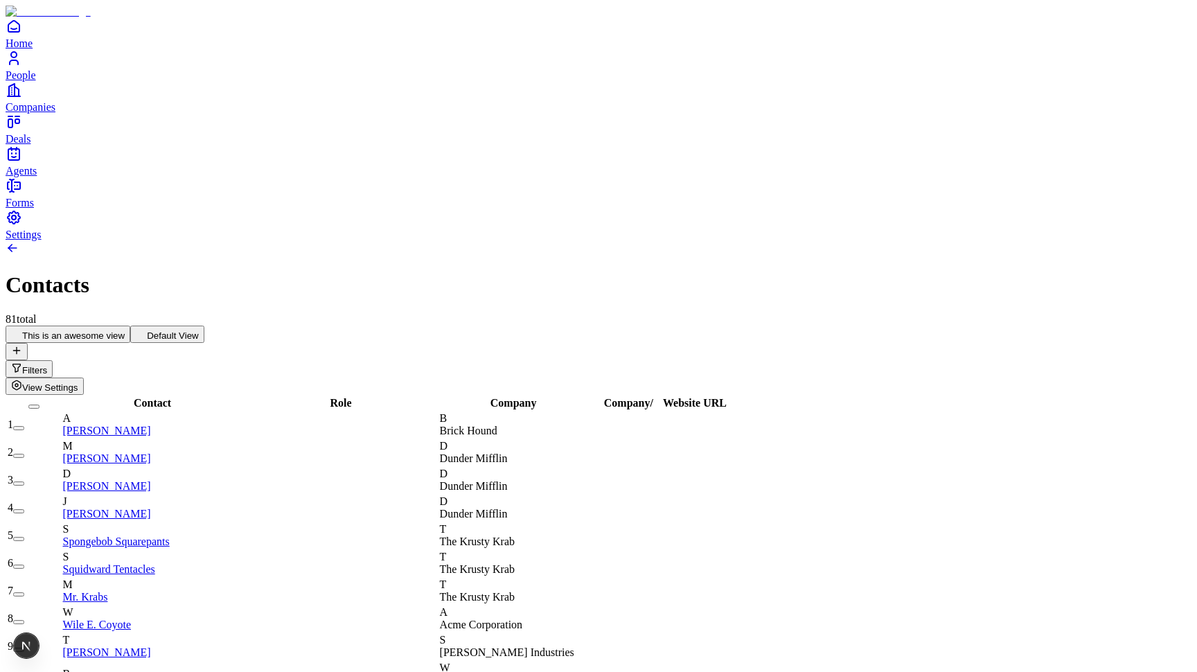
click at [1140, 360] on div "Filters View Settings" at bounding box center [599, 377] width 1186 height 35
click at [78, 382] on span "View Settings" at bounding box center [50, 387] width 56 height 10
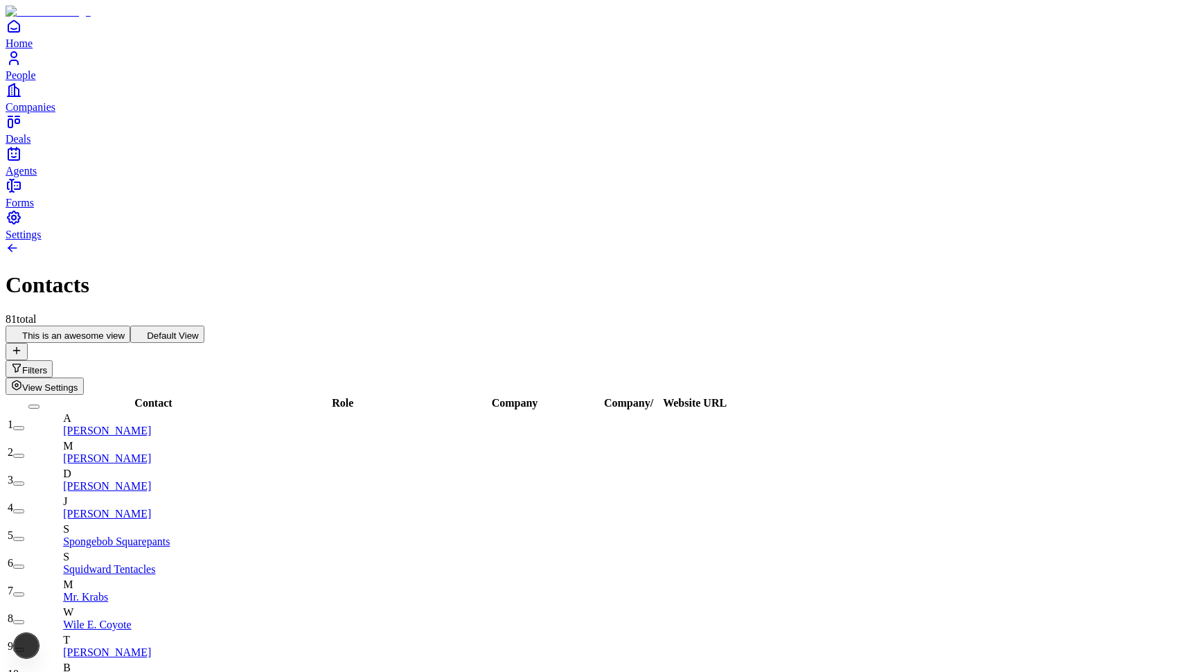
click at [78, 382] on span "View Settings" at bounding box center [50, 387] width 56 height 10
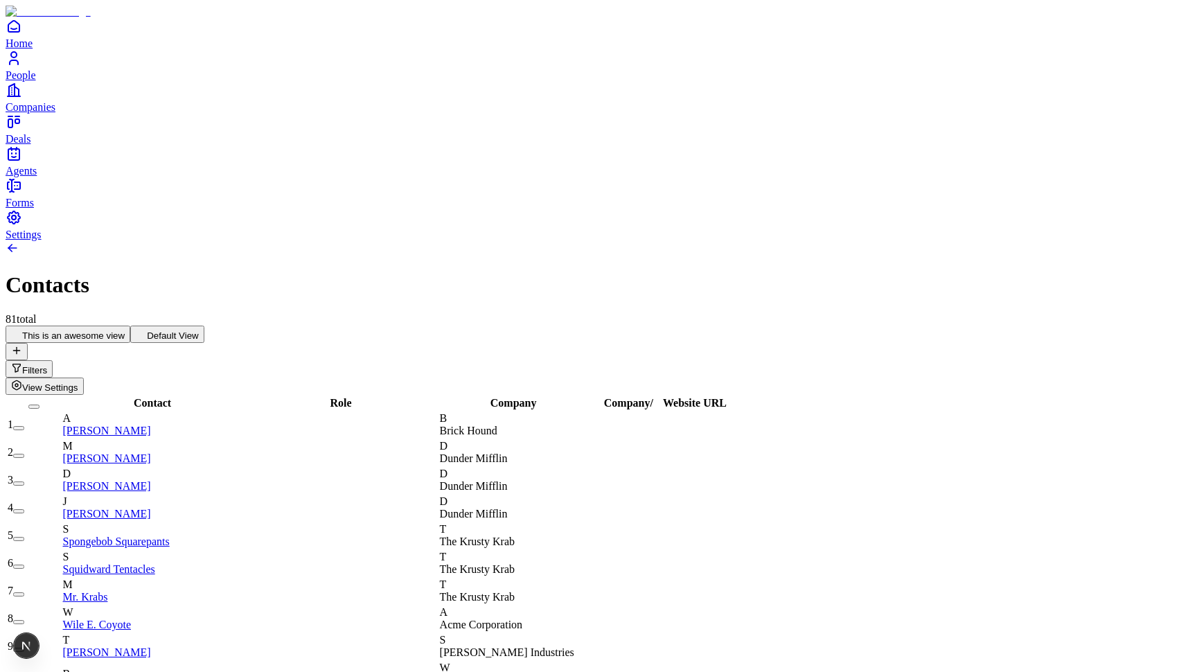
click at [78, 382] on span "View Settings" at bounding box center [50, 387] width 56 height 10
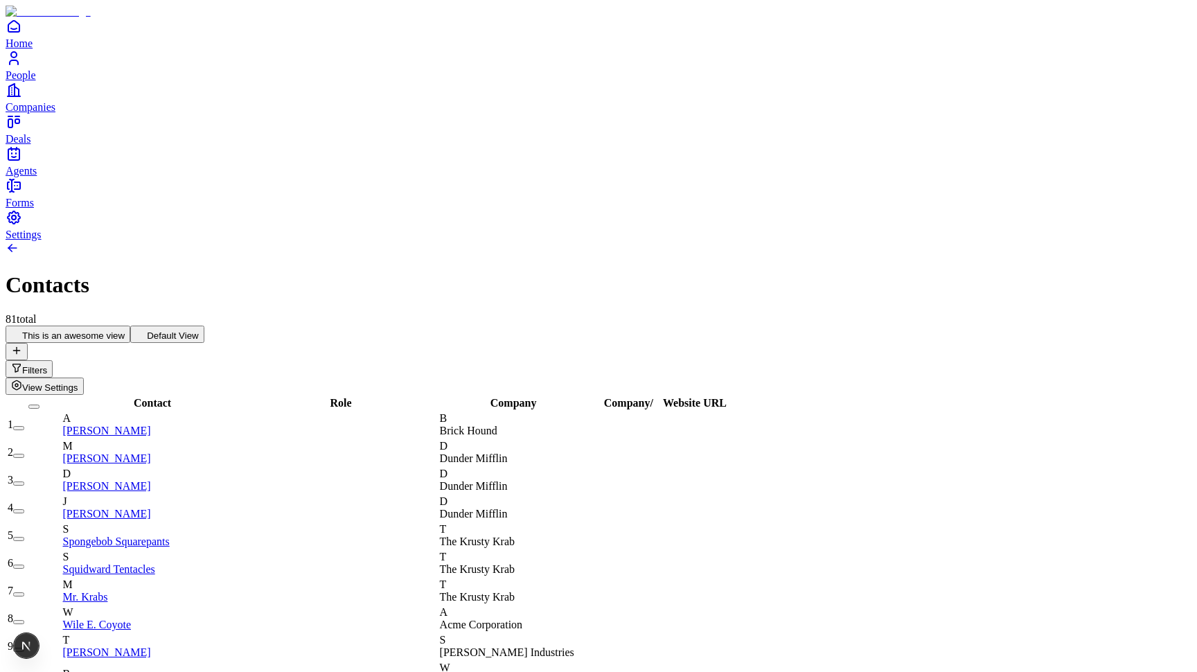
click at [78, 382] on span "View Settings" at bounding box center [50, 387] width 56 height 10
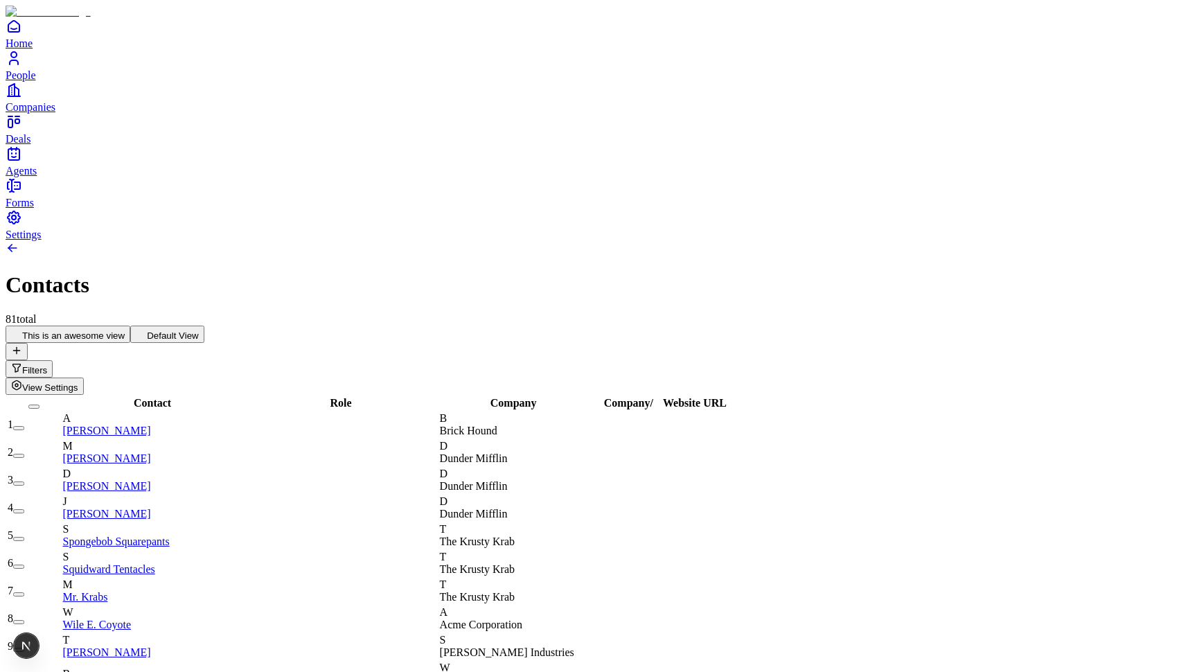
click at [78, 382] on span "View Settings" at bounding box center [50, 387] width 56 height 10
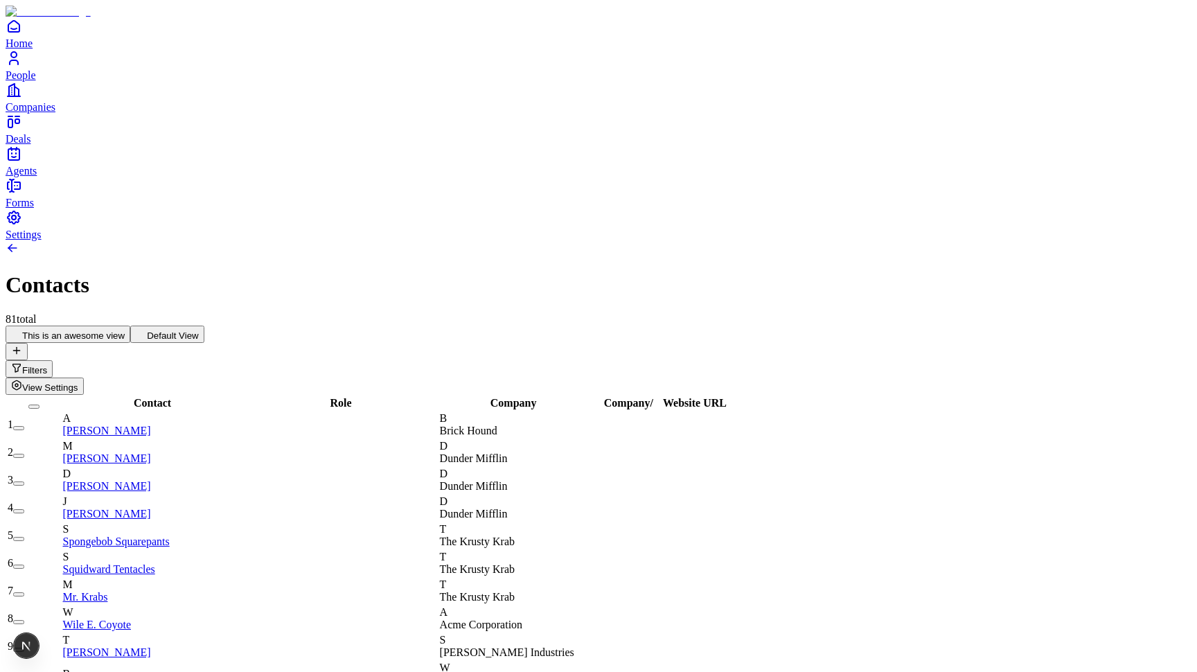
click at [78, 382] on span "View Settings" at bounding box center [50, 387] width 56 height 10
click at [1119, 395] on div at bounding box center [599, 395] width 1186 height 0
click at [1086, 395] on div at bounding box center [599, 395] width 1186 height 0
click at [1117, 395] on div at bounding box center [599, 395] width 1186 height 0
click at [1032, 395] on div at bounding box center [599, 395] width 1186 height 0
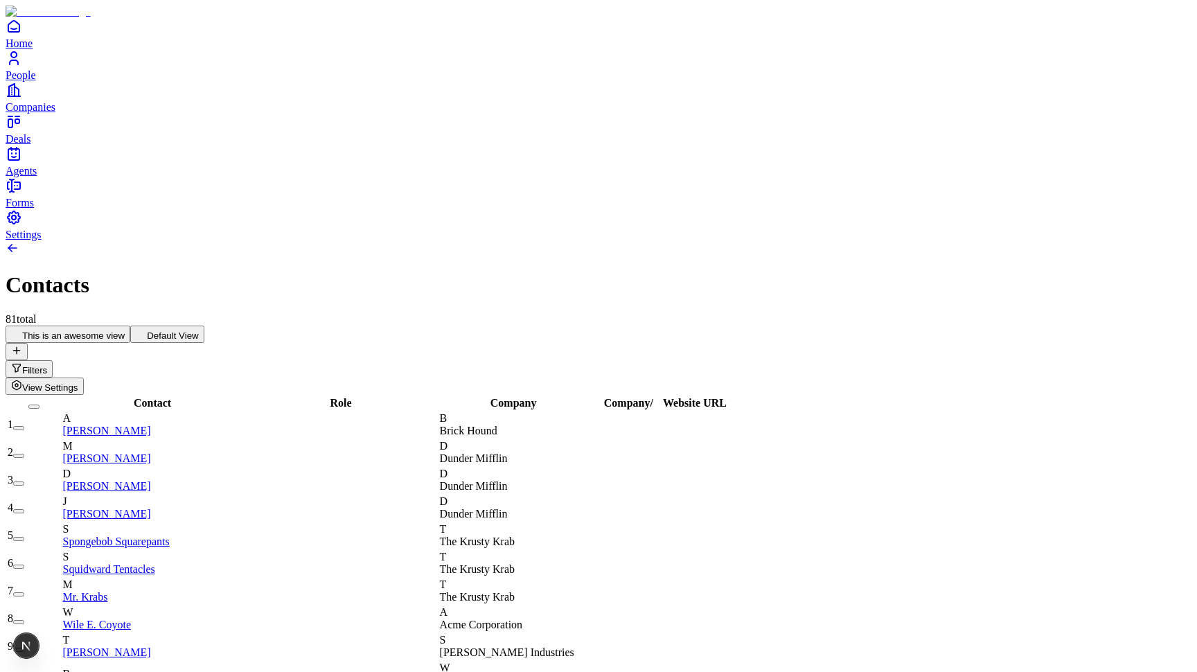
click at [1048, 395] on div at bounding box center [599, 395] width 1186 height 0
drag, startPoint x: 712, startPoint y: 107, endPoint x: 712, endPoint y: 66, distance: 40.9
click at [1013, 395] on div at bounding box center [599, 395] width 1186 height 0
click at [1040, 395] on div at bounding box center [599, 395] width 1186 height 0
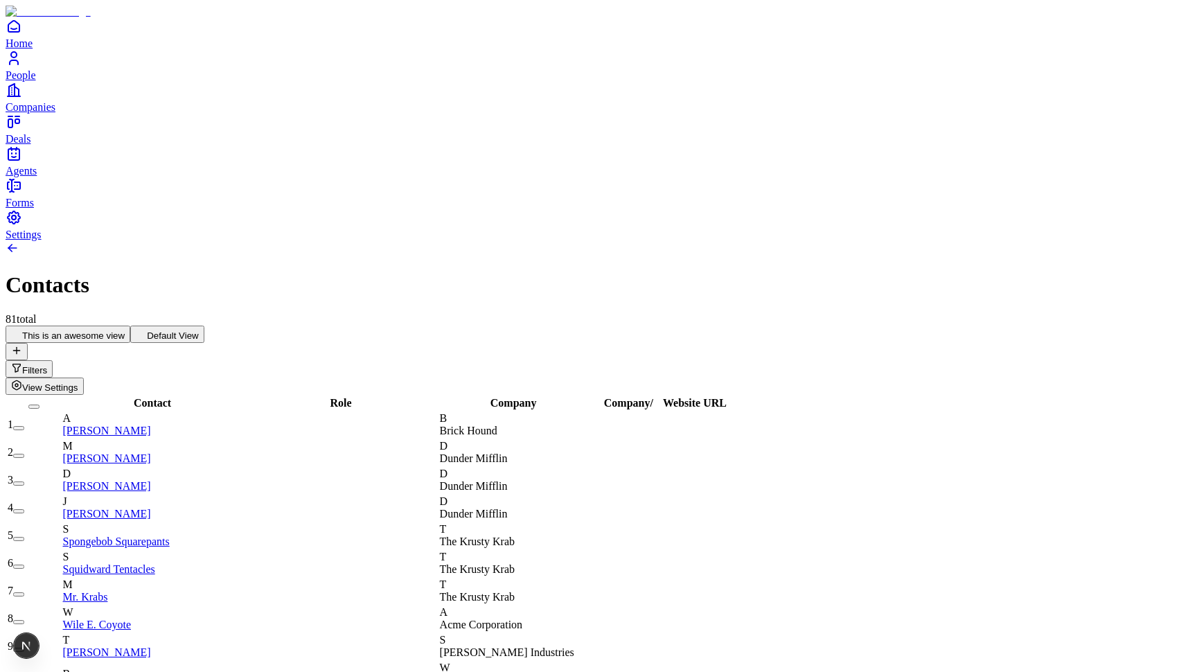
click at [1135, 395] on div at bounding box center [599, 395] width 1186 height 0
click at [1104, 395] on div at bounding box center [599, 395] width 1186 height 0
click at [1148, 395] on div at bounding box center [599, 395] width 1186 height 0
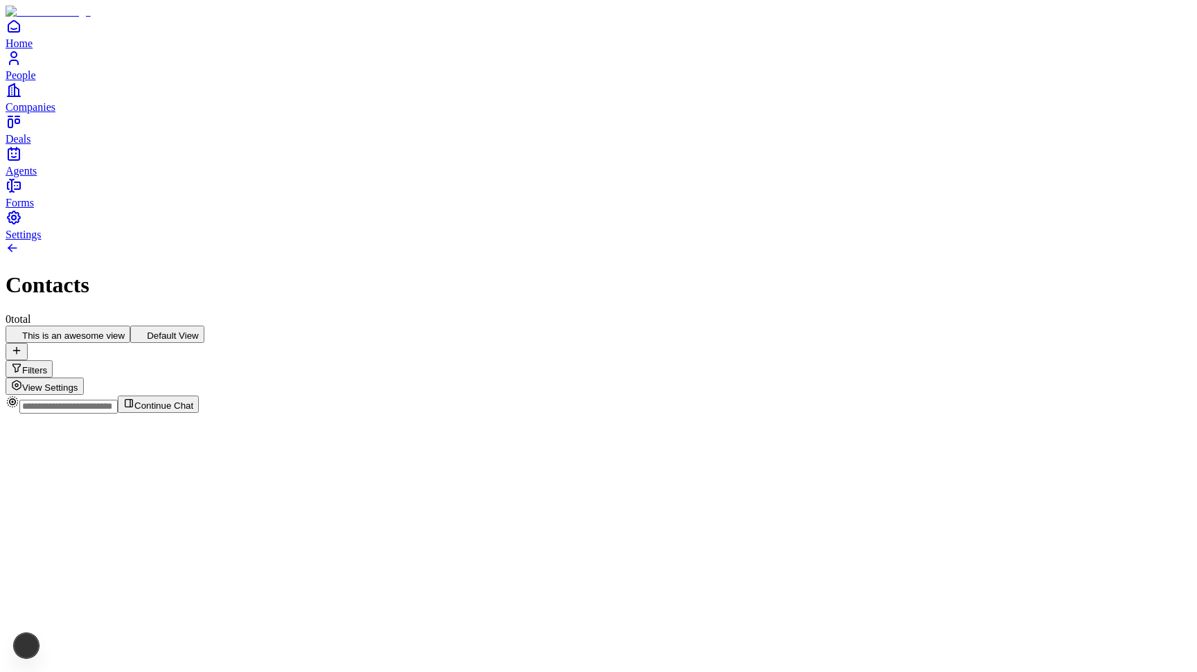
click at [1122, 395] on div at bounding box center [599, 395] width 1186 height 0
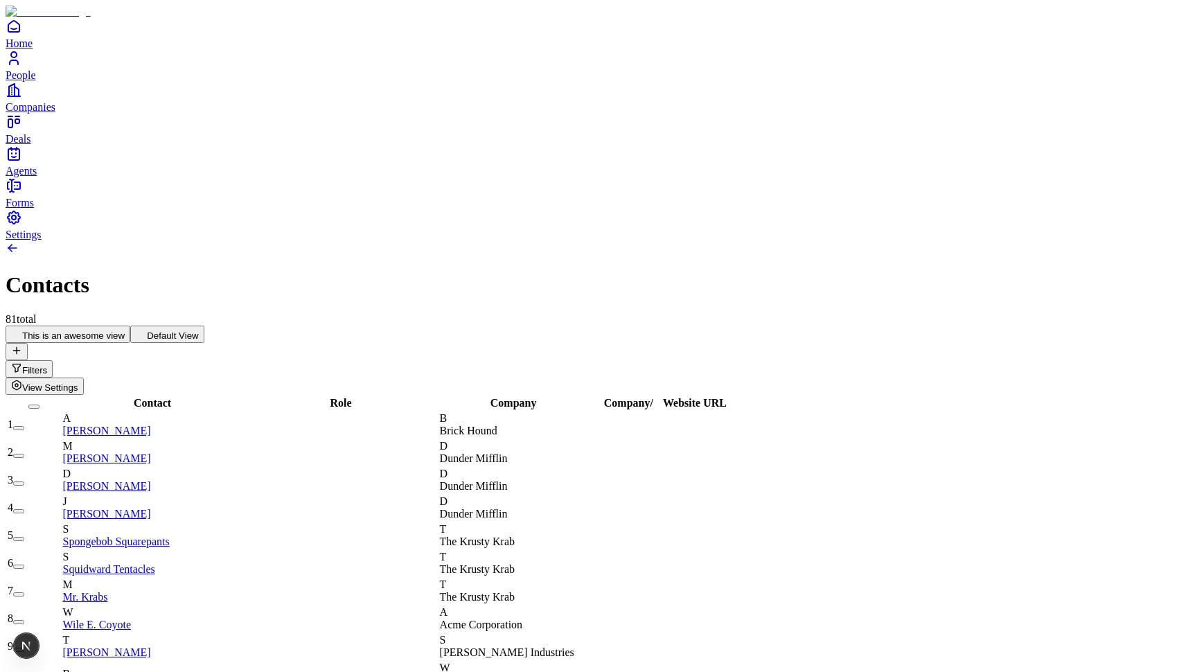
click at [1100, 395] on div at bounding box center [599, 395] width 1186 height 0
click at [1026, 395] on div at bounding box center [599, 395] width 1186 height 0
click at [1065, 395] on div at bounding box center [599, 395] width 1186 height 0
click at [78, 382] on span "View Settings" at bounding box center [50, 387] width 56 height 10
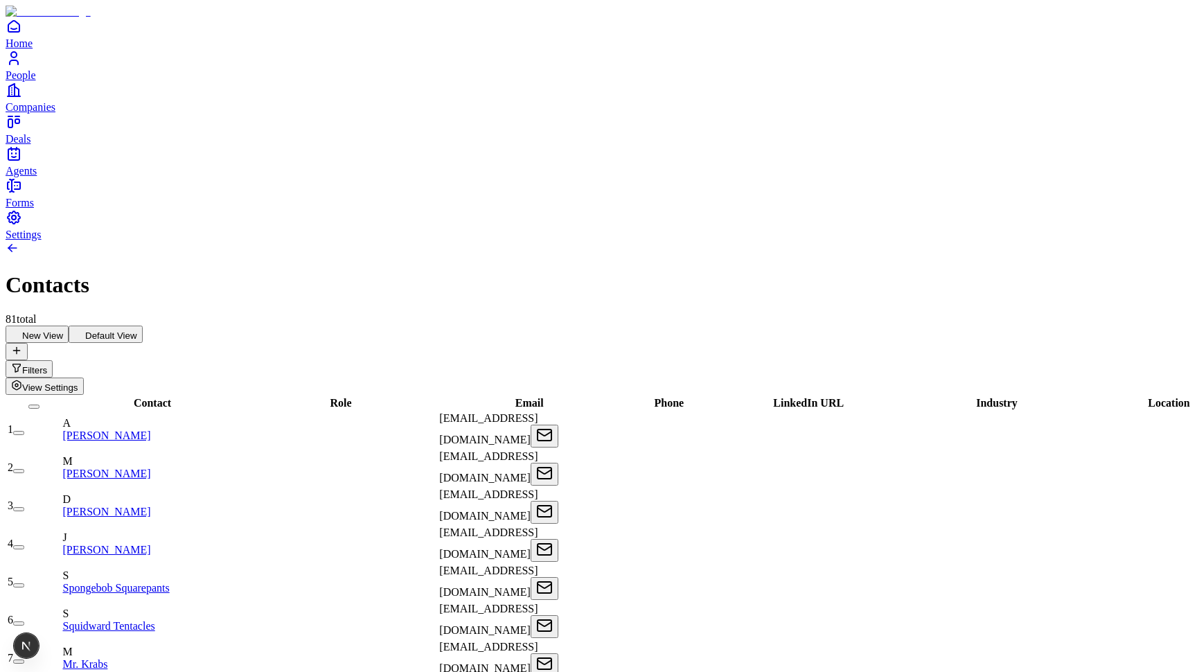
click at [78, 382] on span "View Settings" at bounding box center [50, 387] width 56 height 10
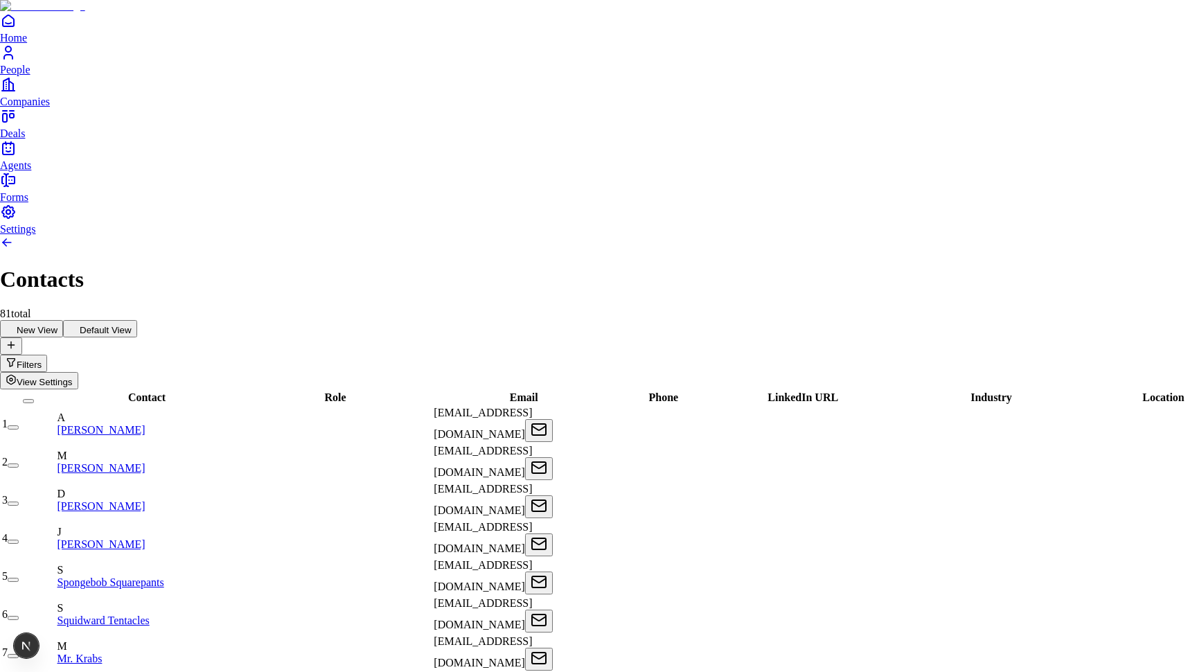
type input "**********"
